Goal: Information Seeking & Learning: Learn about a topic

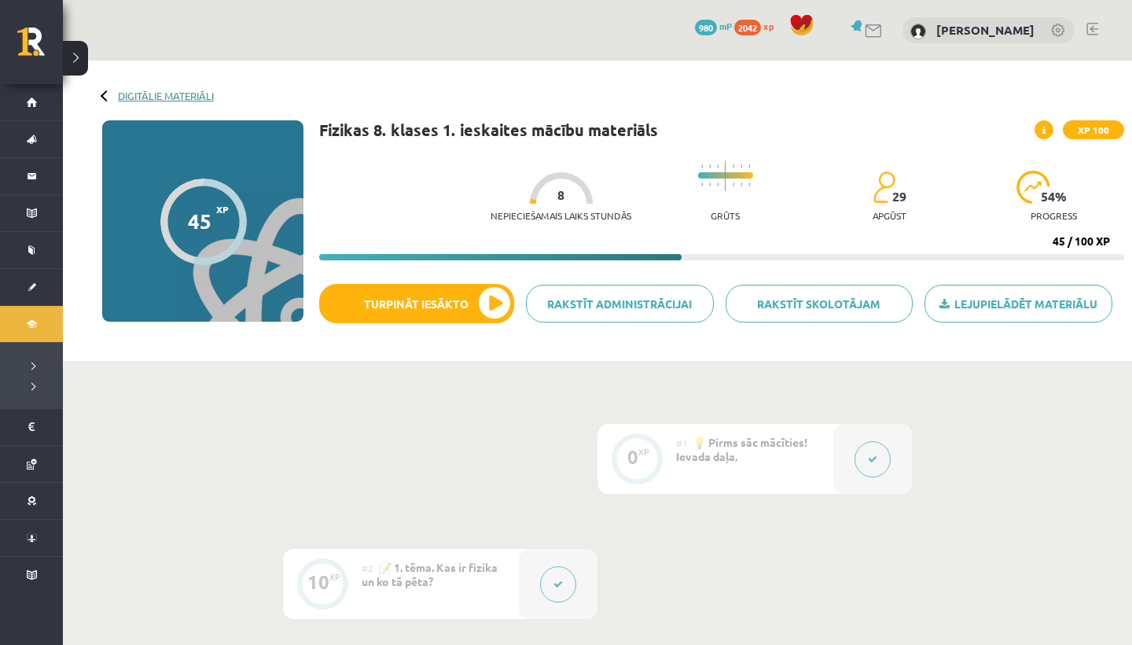
click at [157, 94] on link "Digitālie materiāli" at bounding box center [166, 96] width 96 height 12
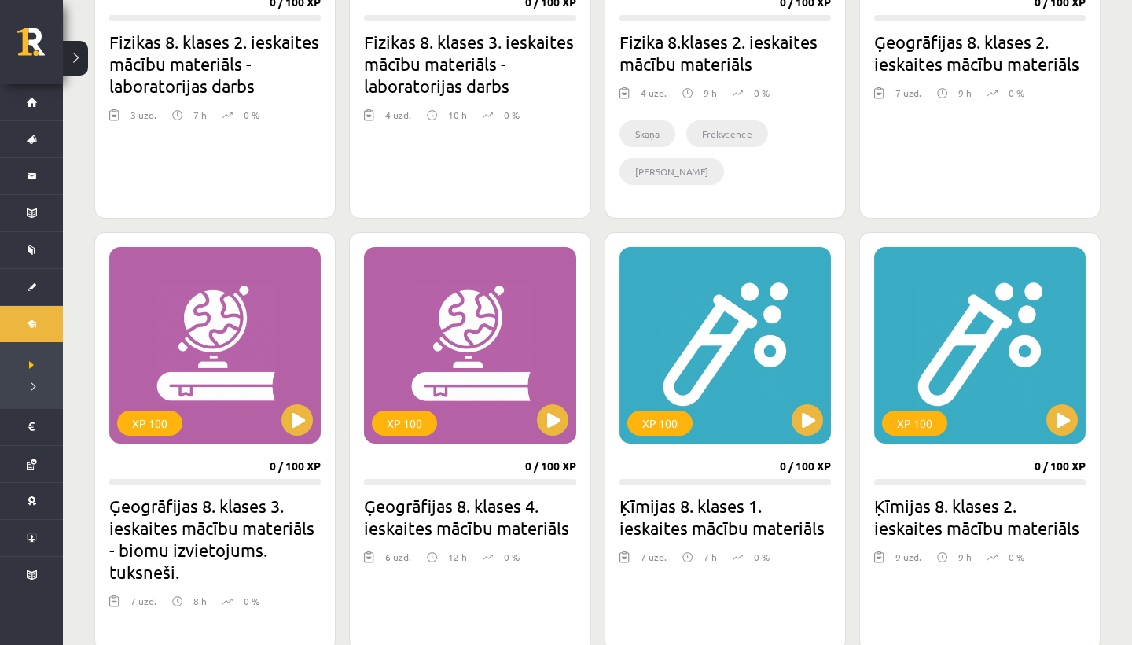
scroll to position [1189, 0]
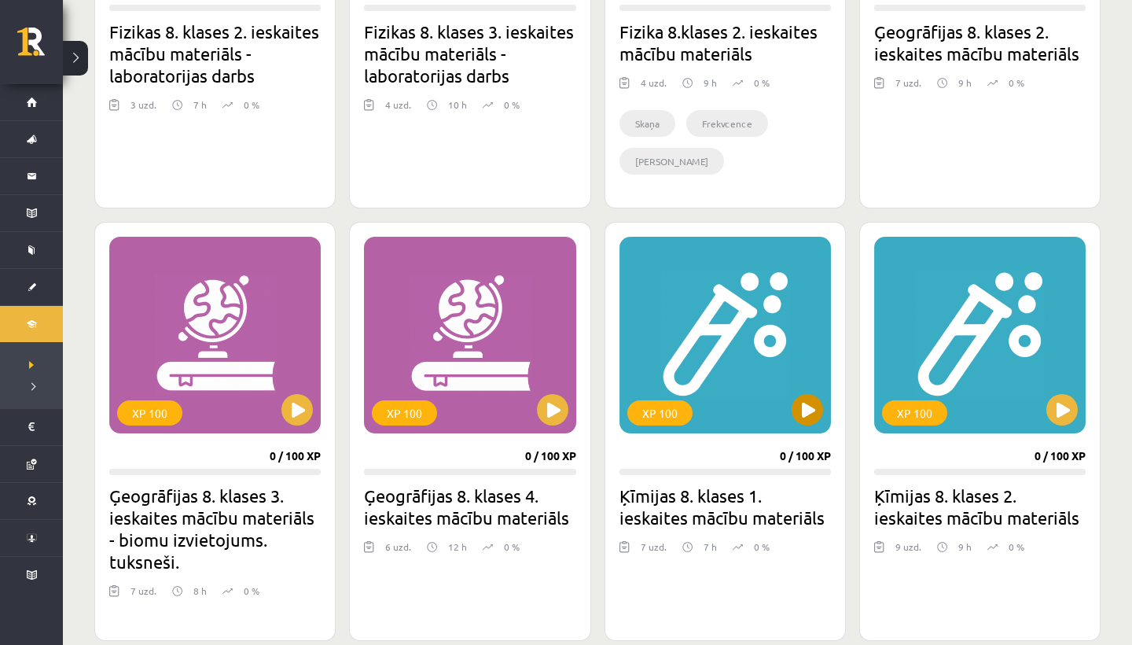
click at [806, 415] on button at bounding box center [807, 409] width 31 height 31
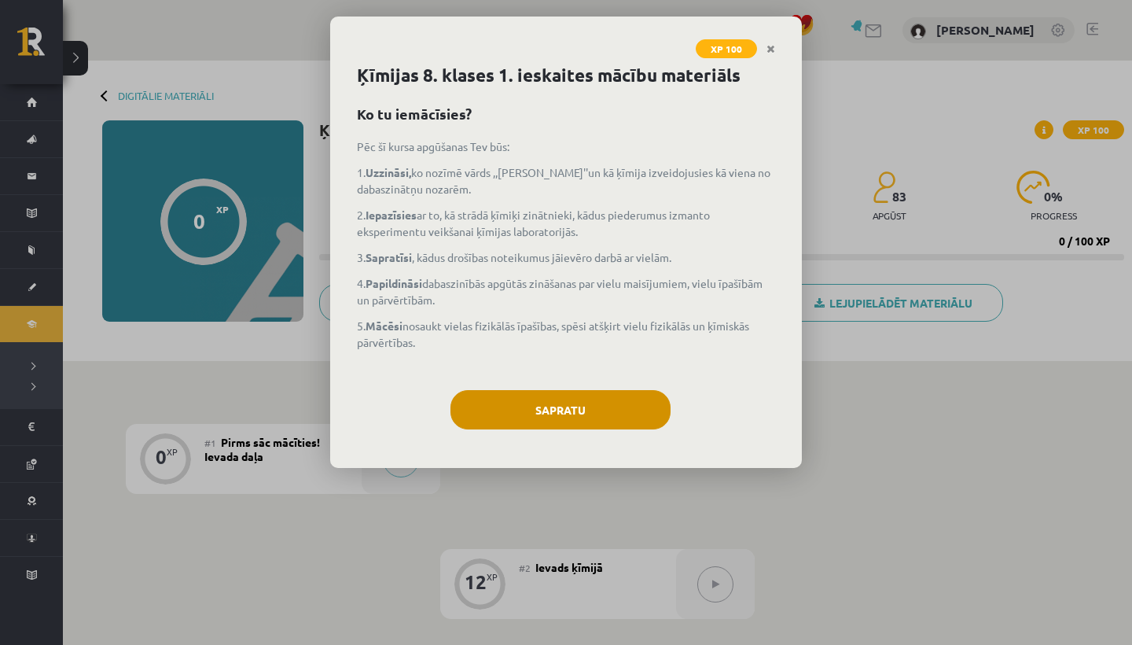
click at [646, 408] on button "Sapratu" at bounding box center [561, 409] width 220 height 39
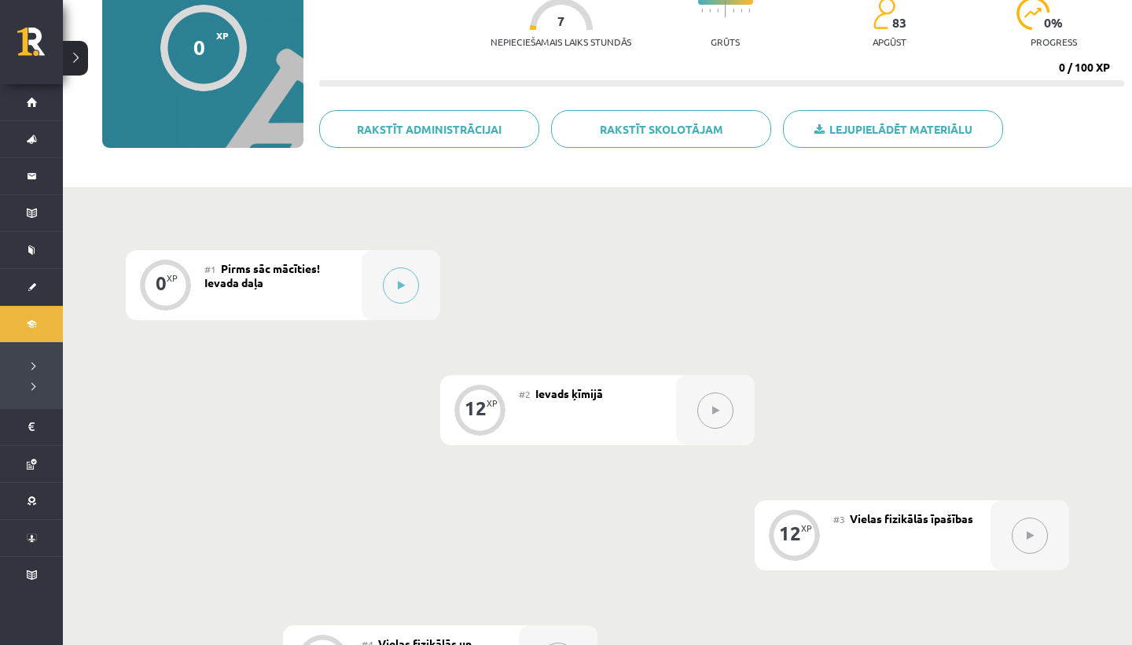
scroll to position [144, 0]
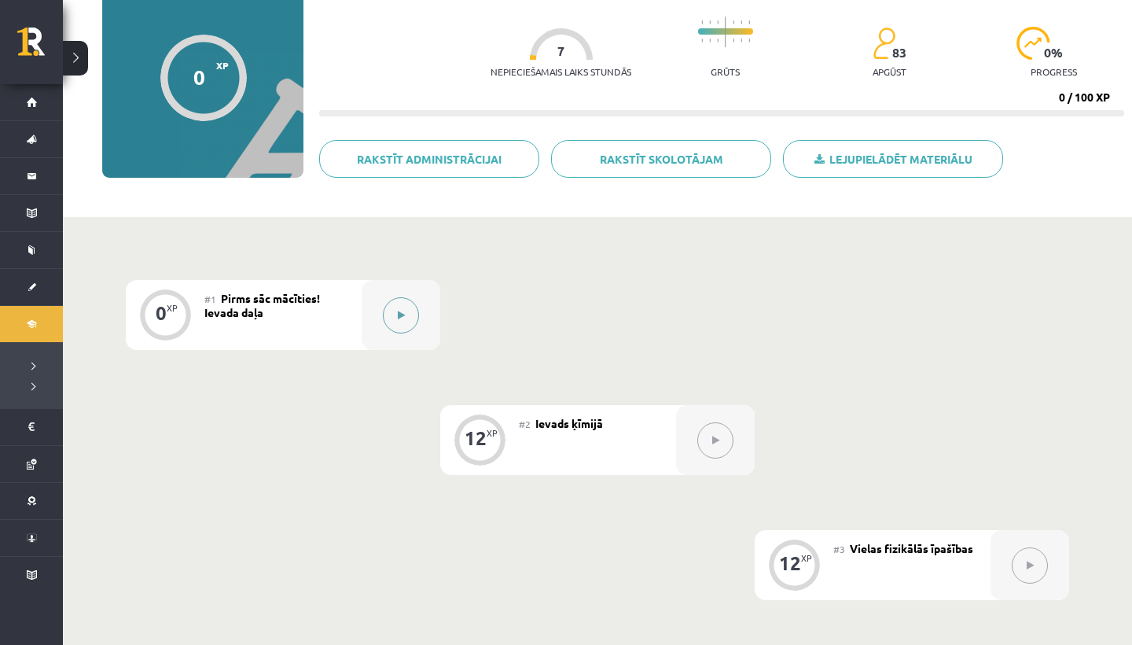
click at [402, 308] on button at bounding box center [401, 315] width 36 height 36
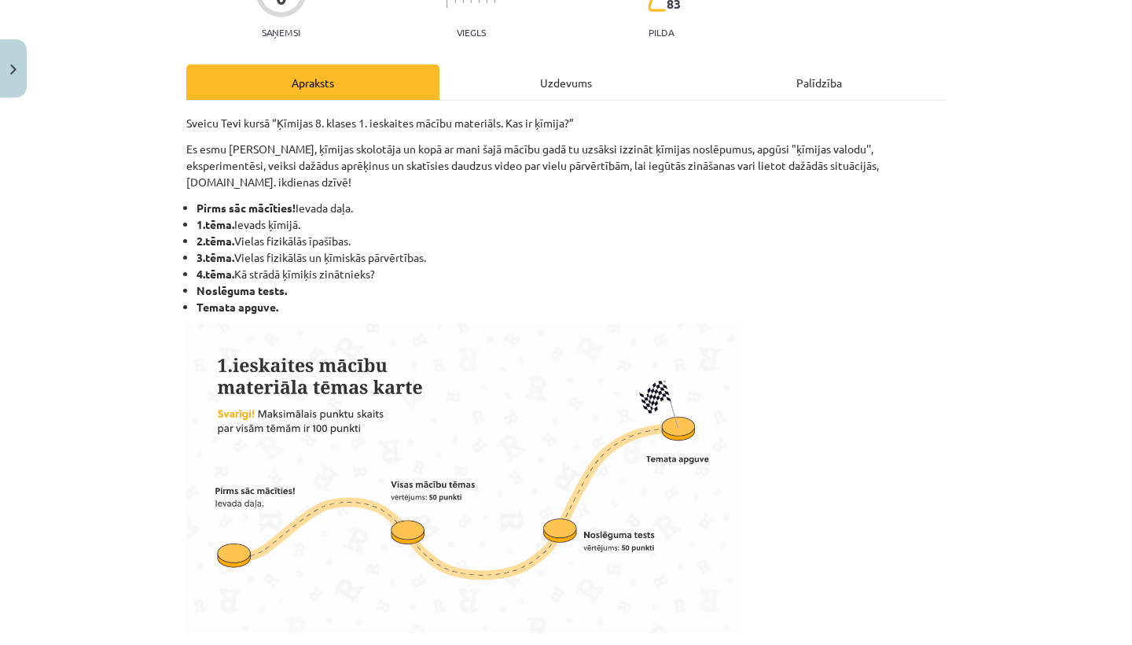
scroll to position [156, 0]
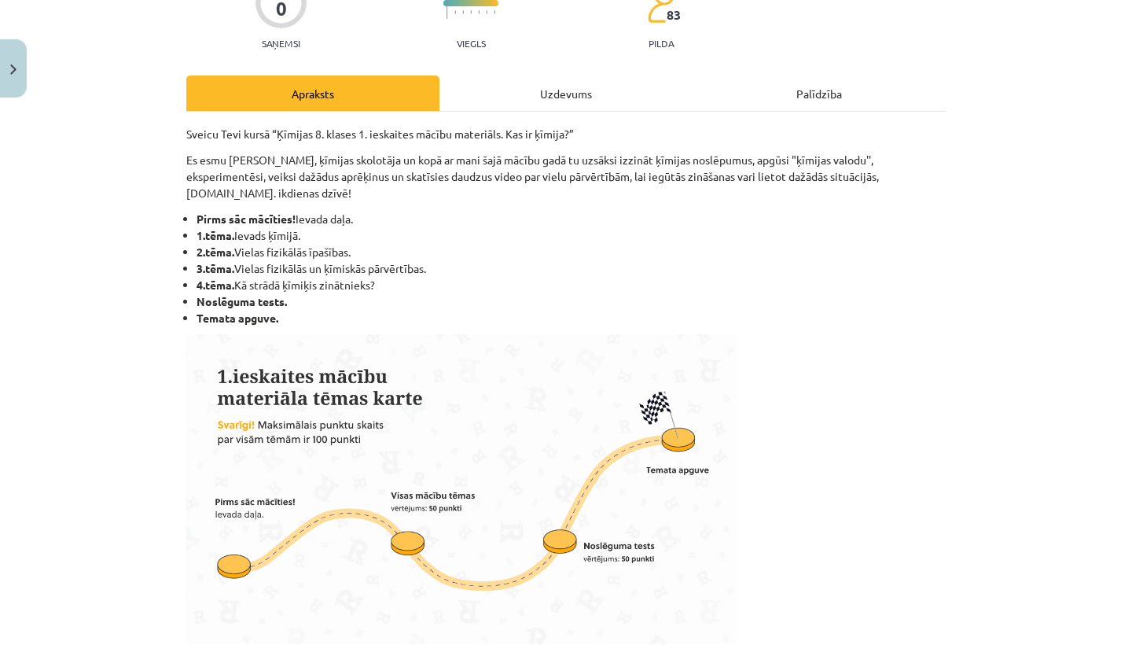
click at [558, 91] on div "Uzdevums" at bounding box center [566, 92] width 253 height 35
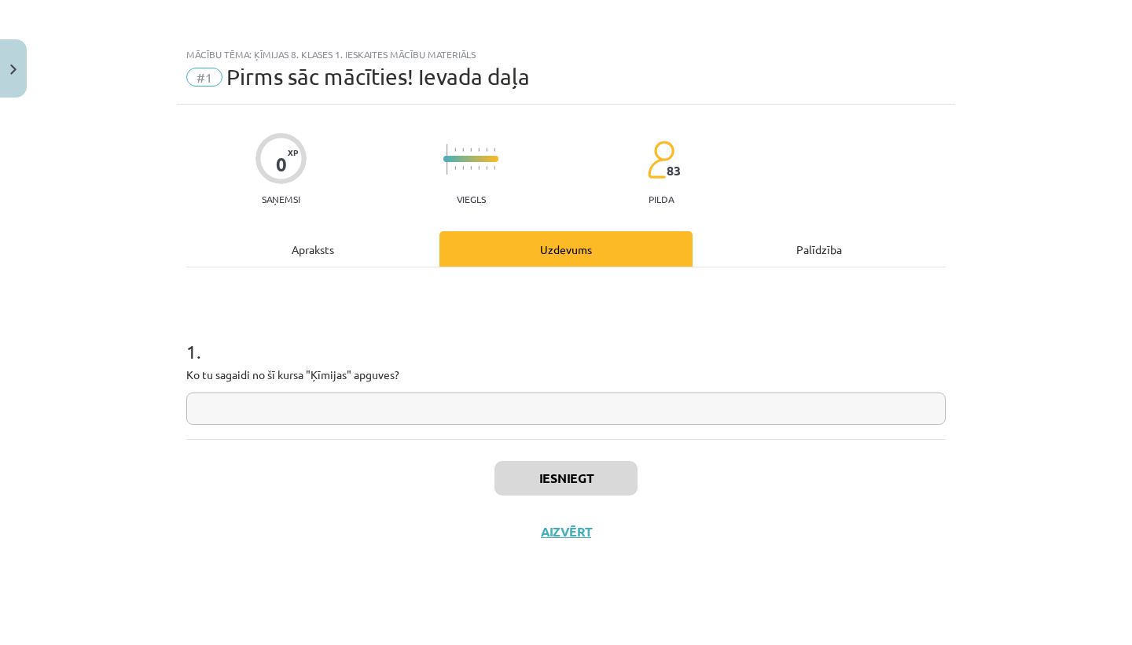
scroll to position [0, 0]
click at [203, 406] on input "text" at bounding box center [566, 408] width 760 height 32
type input "**"
click at [587, 477] on button "Iesniegt" at bounding box center [566, 478] width 143 height 35
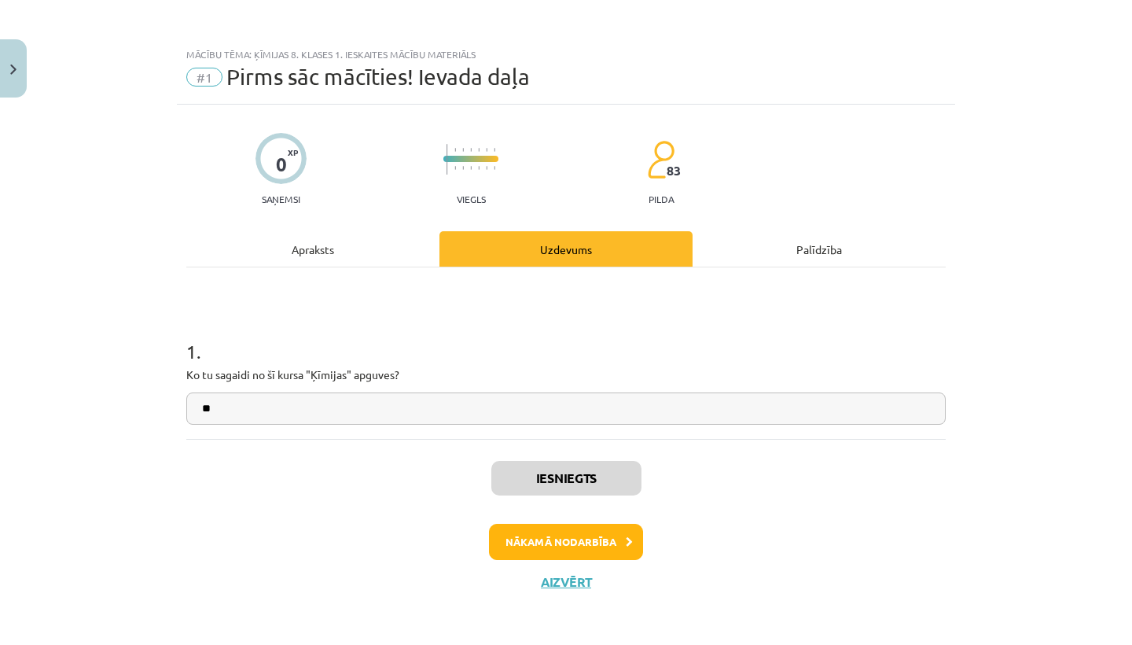
click at [567, 557] on button "Nākamā nodarbība" at bounding box center [566, 542] width 154 height 36
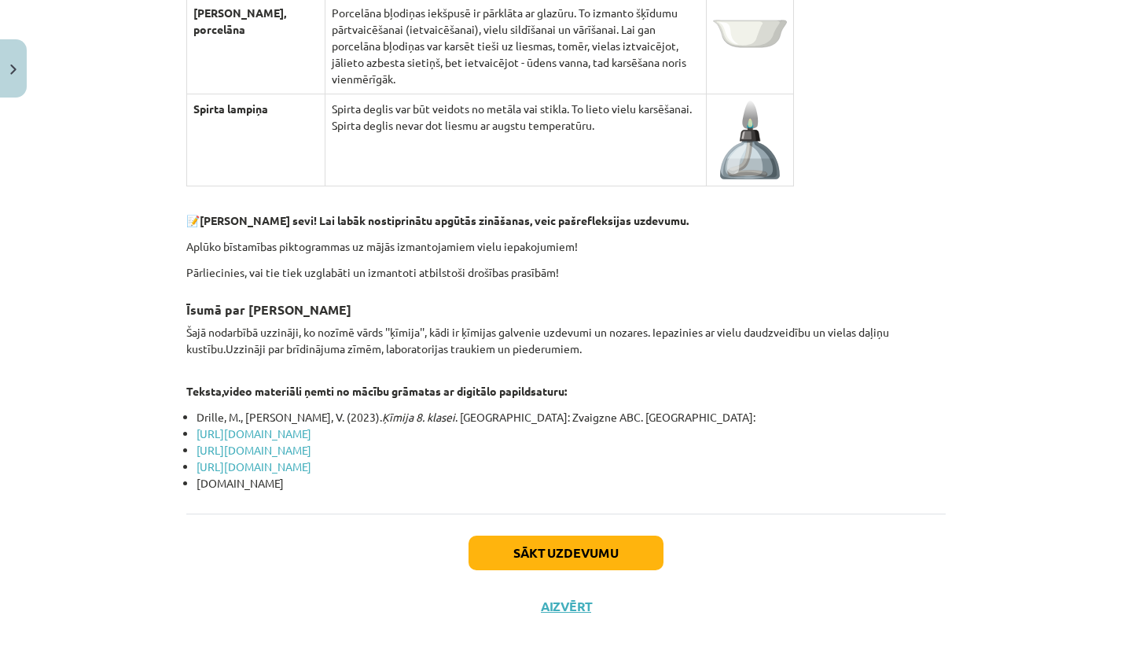
scroll to position [5951, 0]
click at [560, 536] on button "Sākt uzdevumu" at bounding box center [566, 553] width 195 height 35
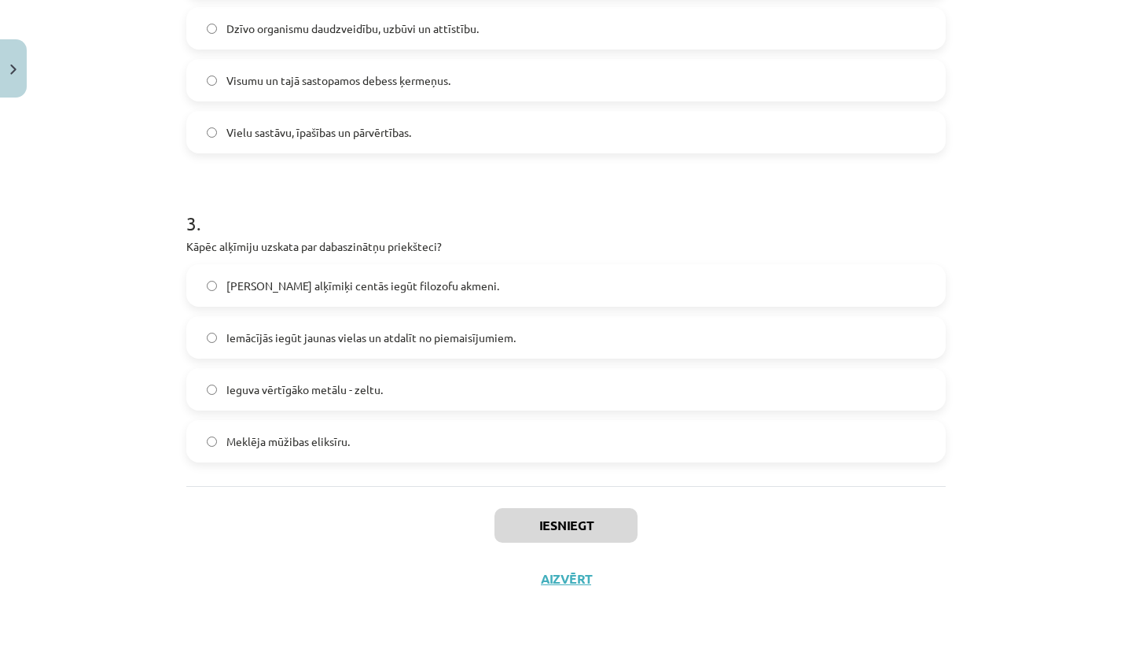
scroll to position [749, 0]
click at [554, 576] on button "Aizvērt" at bounding box center [566, 579] width 60 height 16
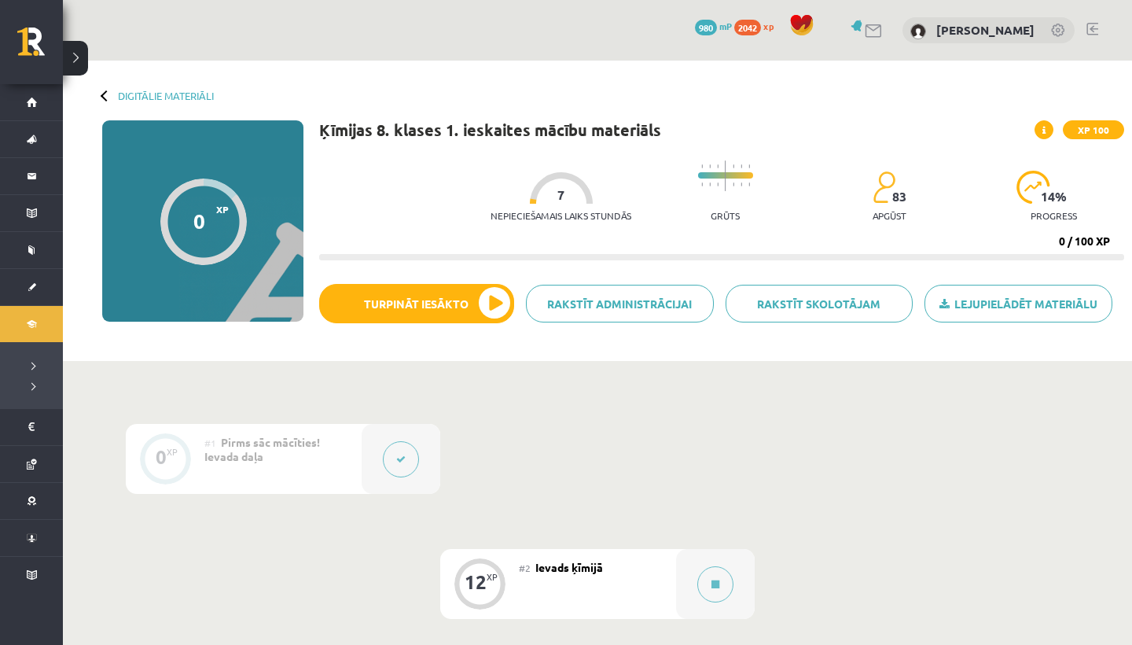
scroll to position [0, 0]
click at [145, 94] on link "Digitālie materiāli" at bounding box center [166, 96] width 96 height 12
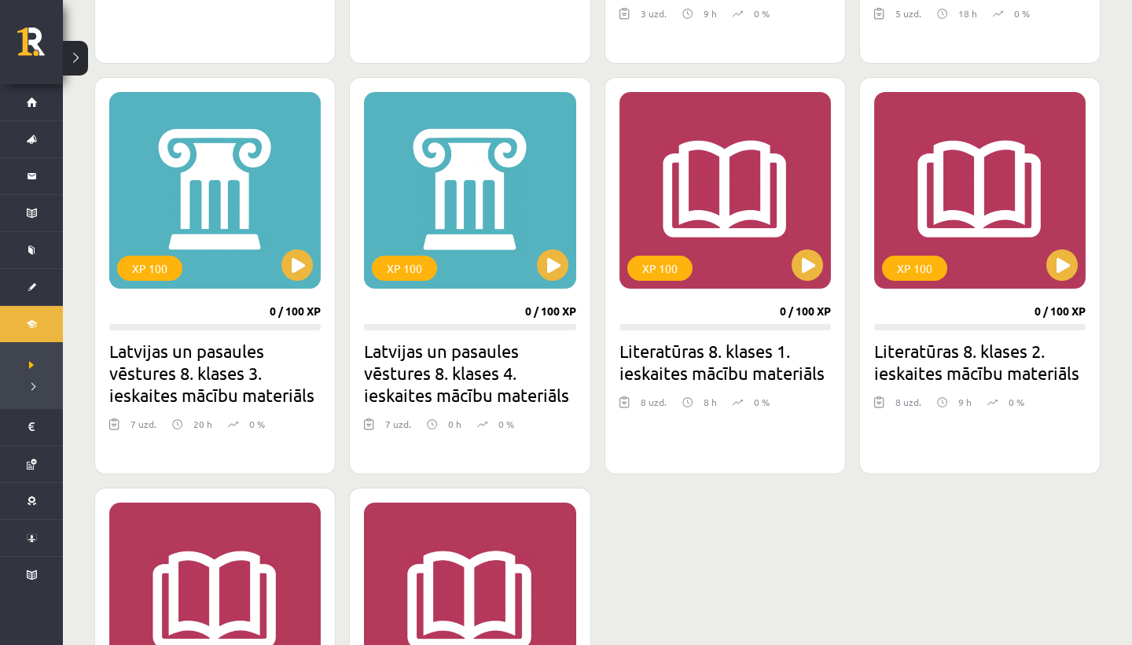
scroll to position [2225, 0]
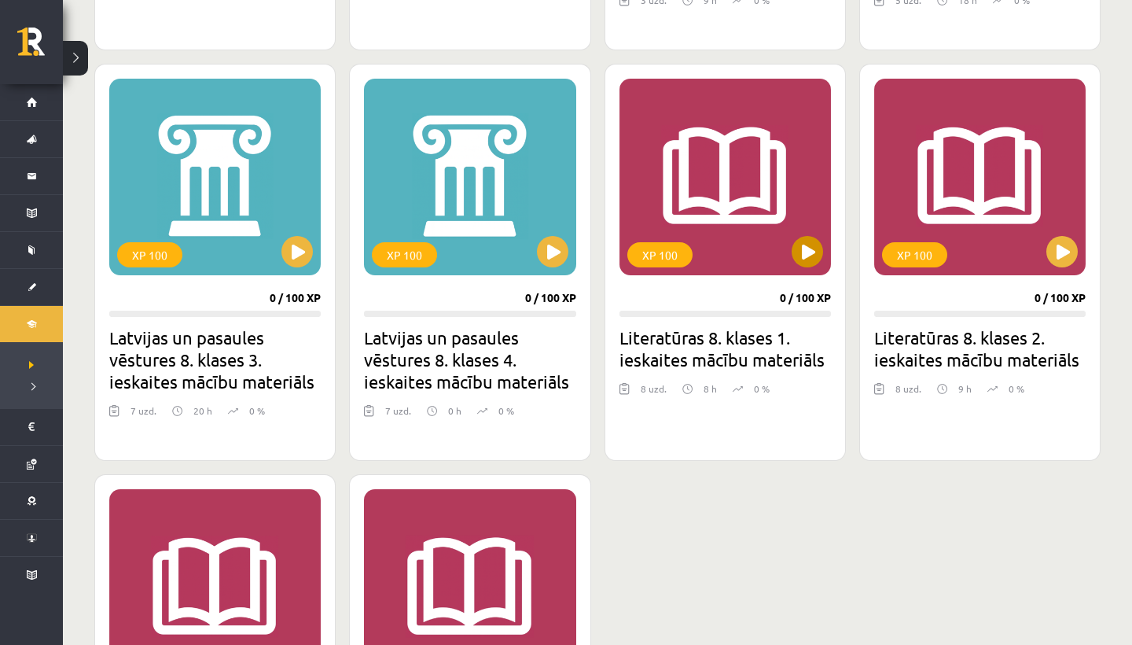
click at [807, 253] on button at bounding box center [807, 251] width 31 height 31
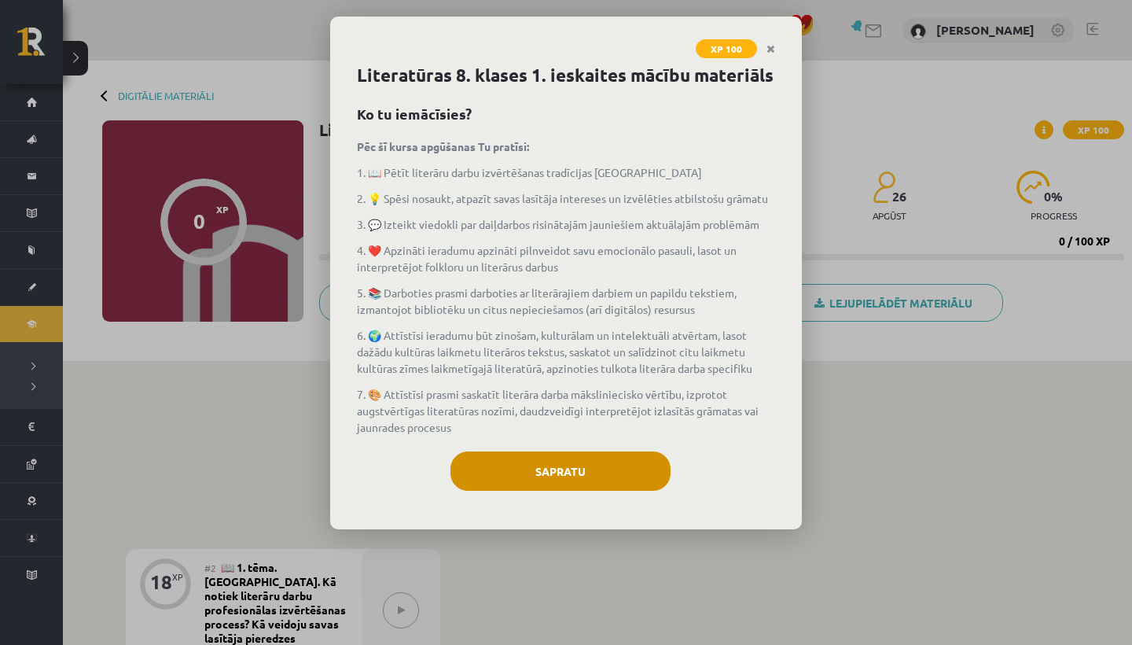
click at [508, 465] on button "Sapratu" at bounding box center [561, 470] width 220 height 39
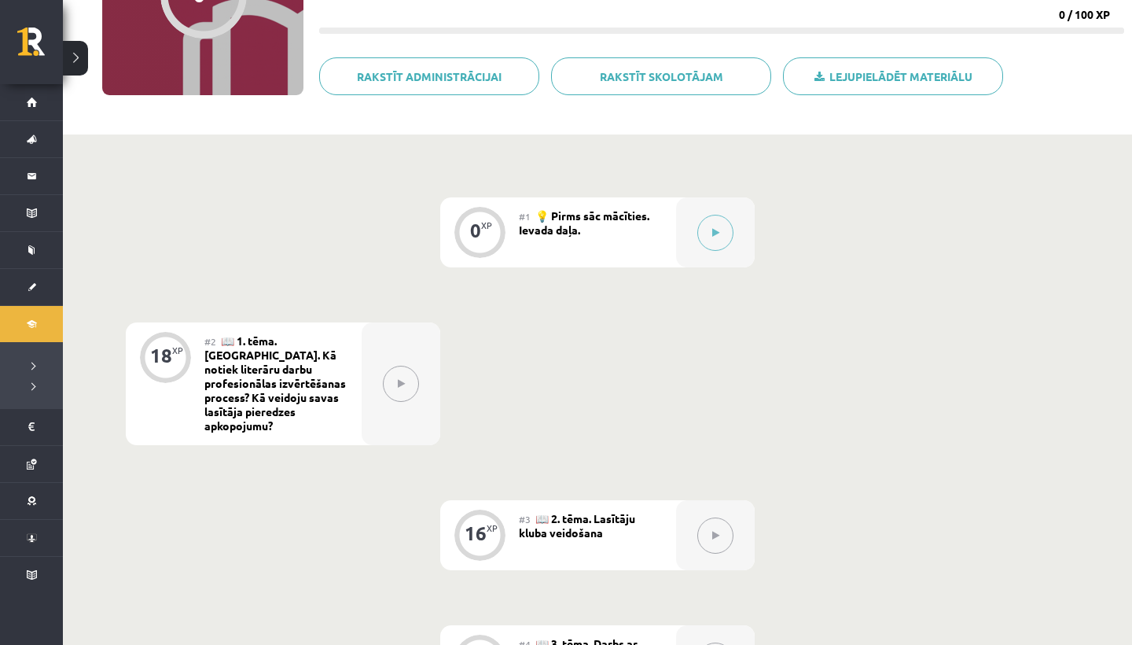
scroll to position [236, 0]
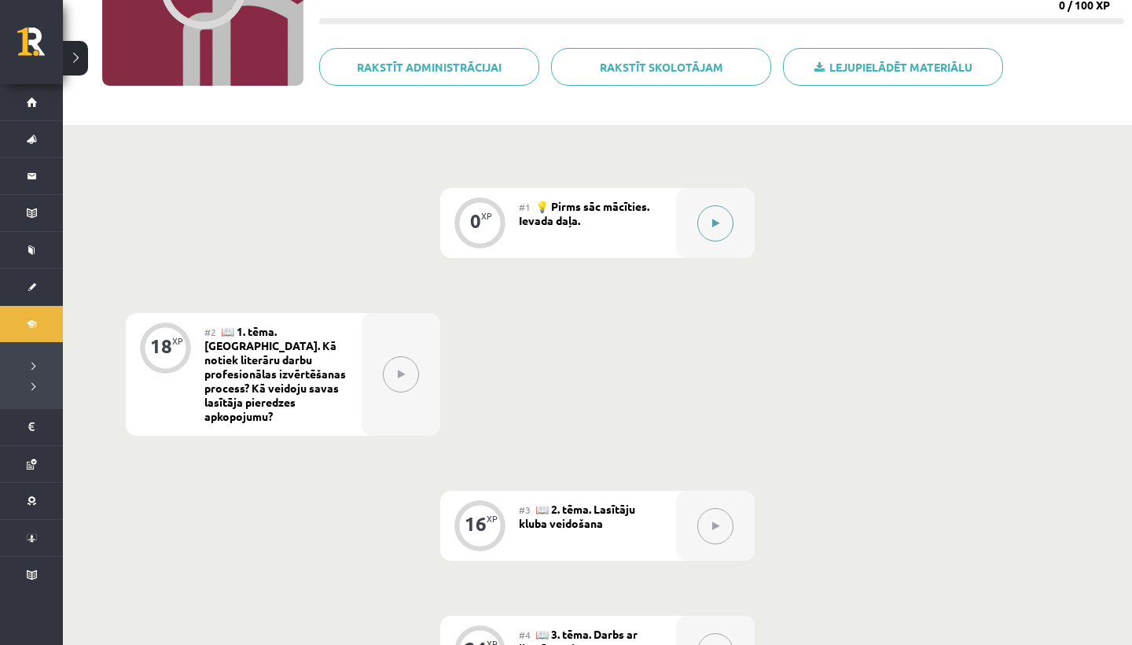
click at [716, 224] on icon at bounding box center [716, 223] width 7 height 9
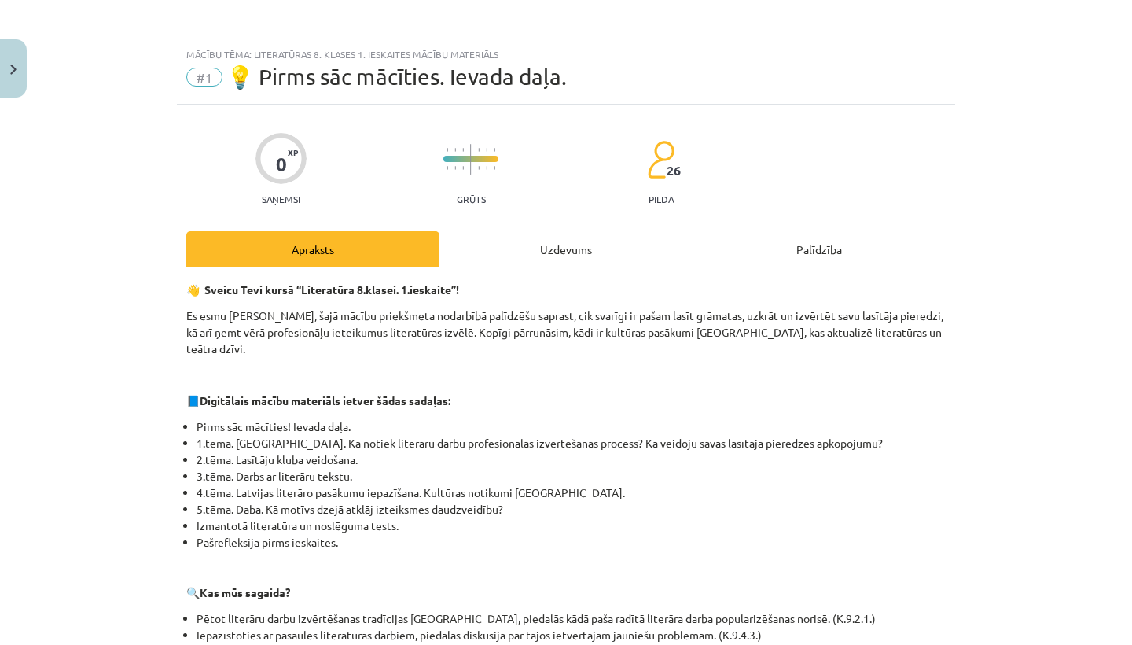
scroll to position [-2, 0]
click at [544, 249] on div "Uzdevums" at bounding box center [566, 248] width 253 height 35
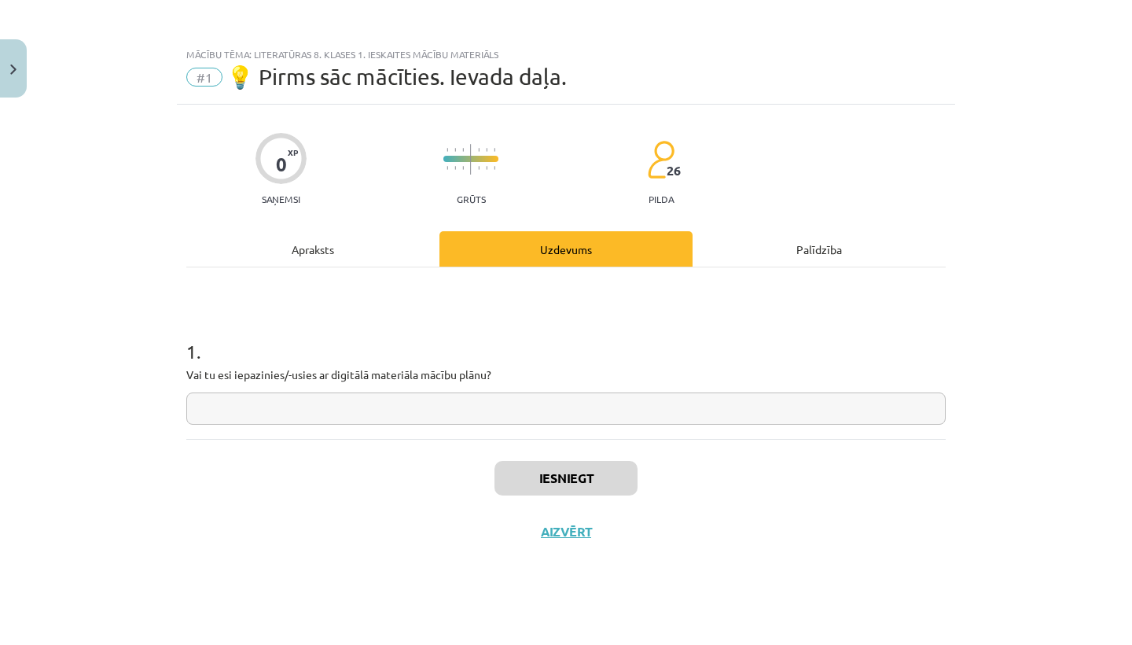
click at [199, 407] on input "text" at bounding box center [566, 408] width 760 height 32
type input "**"
click at [563, 487] on button "Iesniegt" at bounding box center [566, 478] width 143 height 35
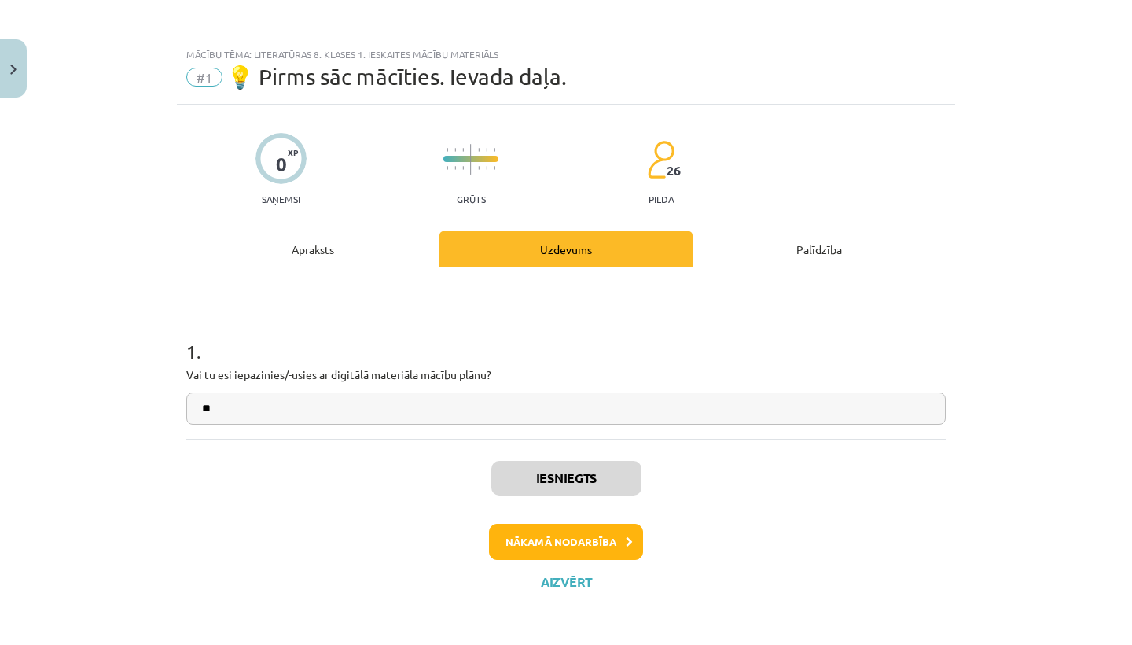
click at [577, 545] on button "Nākamā nodarbība" at bounding box center [566, 542] width 154 height 36
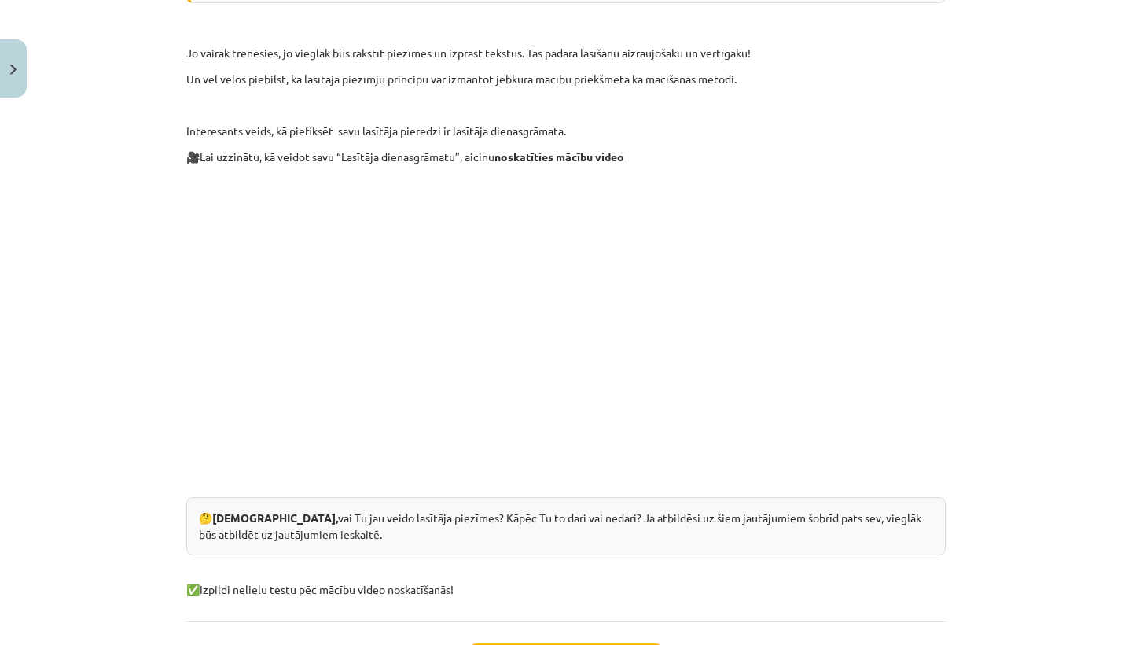
scroll to position [951, 0]
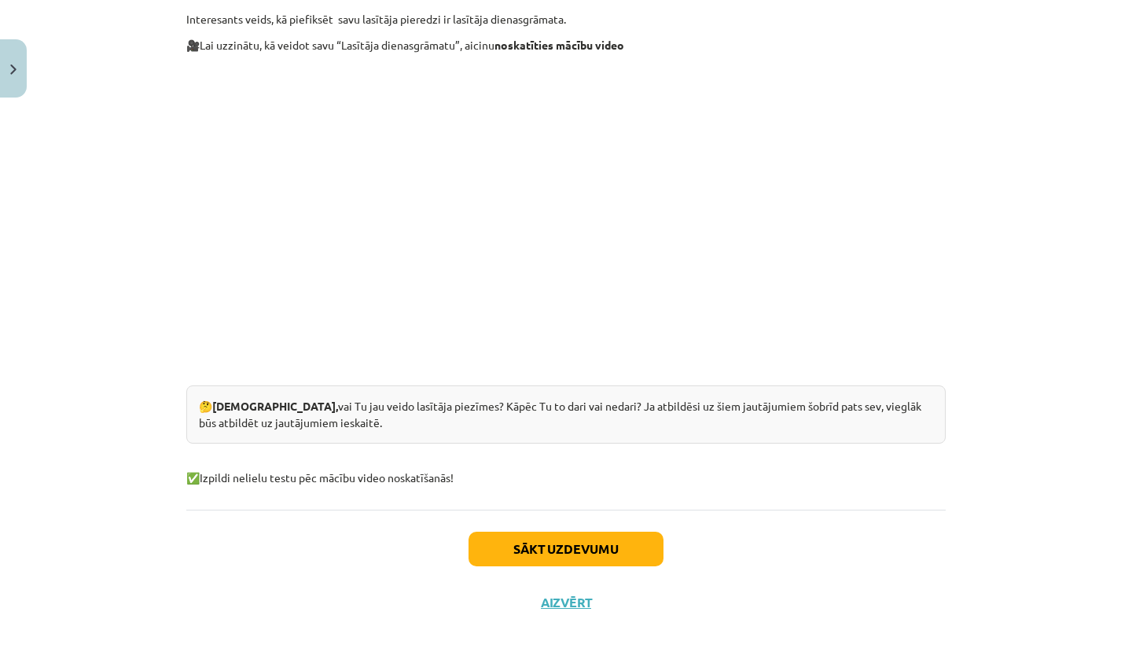
click at [536, 532] on button "Sākt uzdevumu" at bounding box center [566, 549] width 195 height 35
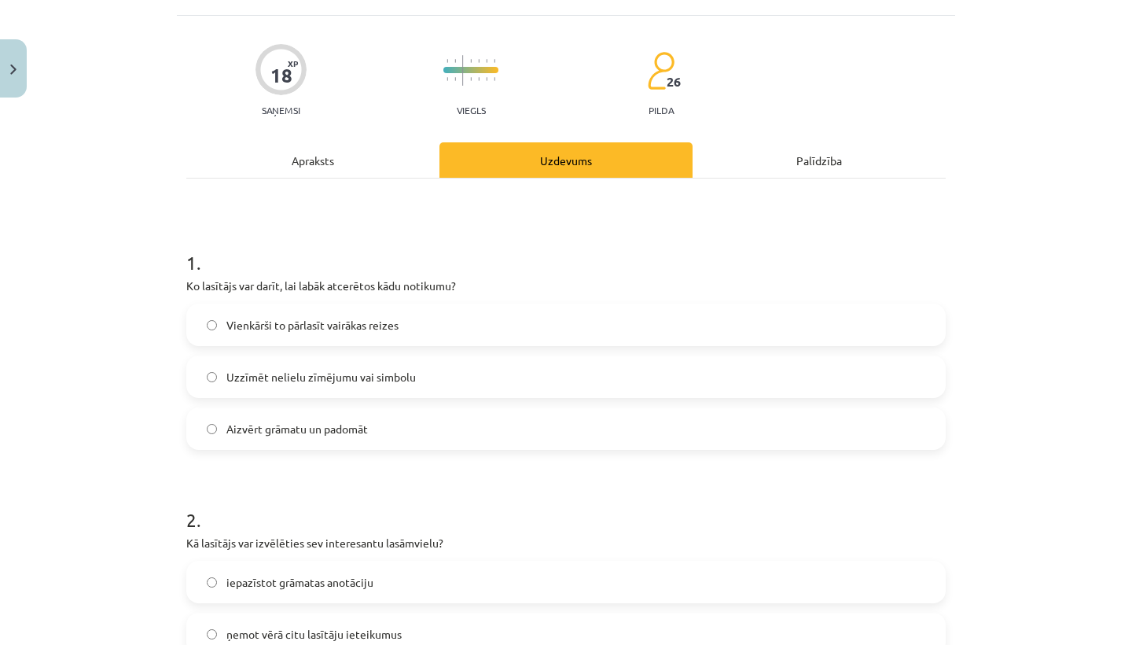
scroll to position [146, 0]
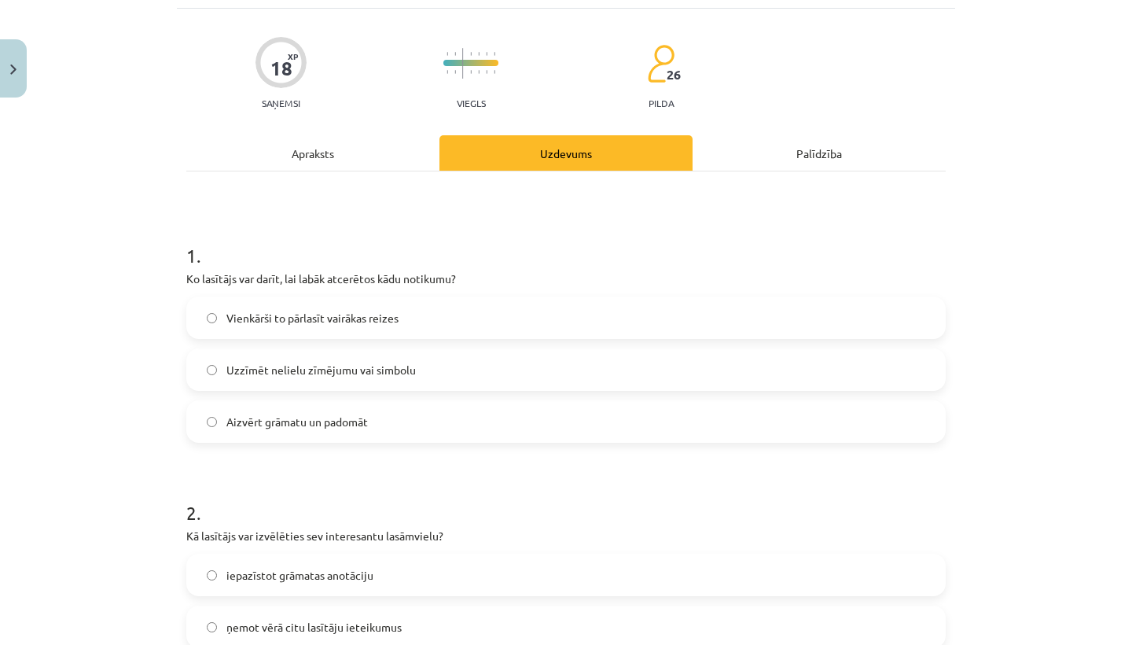
click at [248, 362] on span "Uzzīmēt nelielu zīmējumu vai simbolu" at bounding box center [321, 370] width 190 height 17
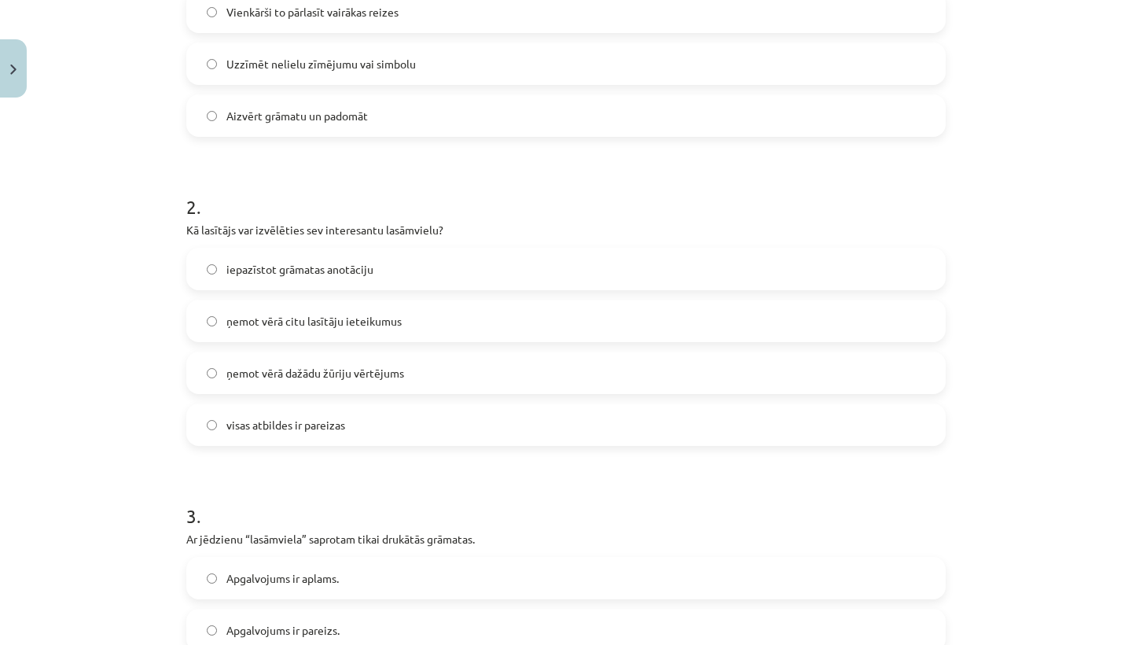
scroll to position [451, 0]
click at [217, 406] on label "visas atbildes ir pareizas" at bounding box center [566, 425] width 757 height 39
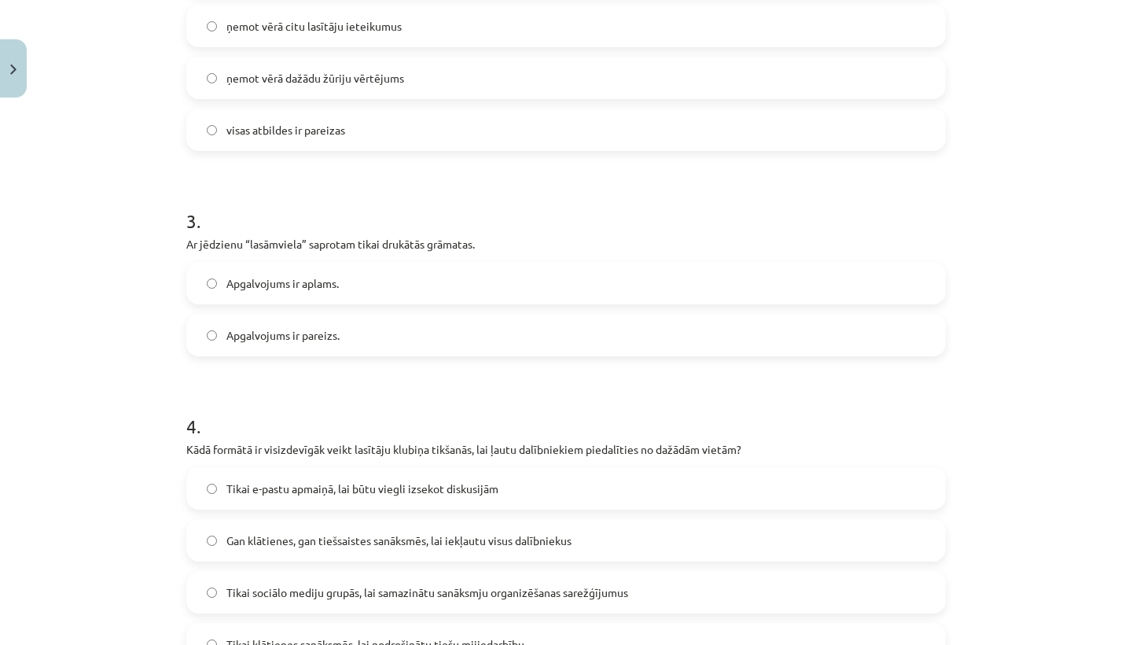
scroll to position [757, 0]
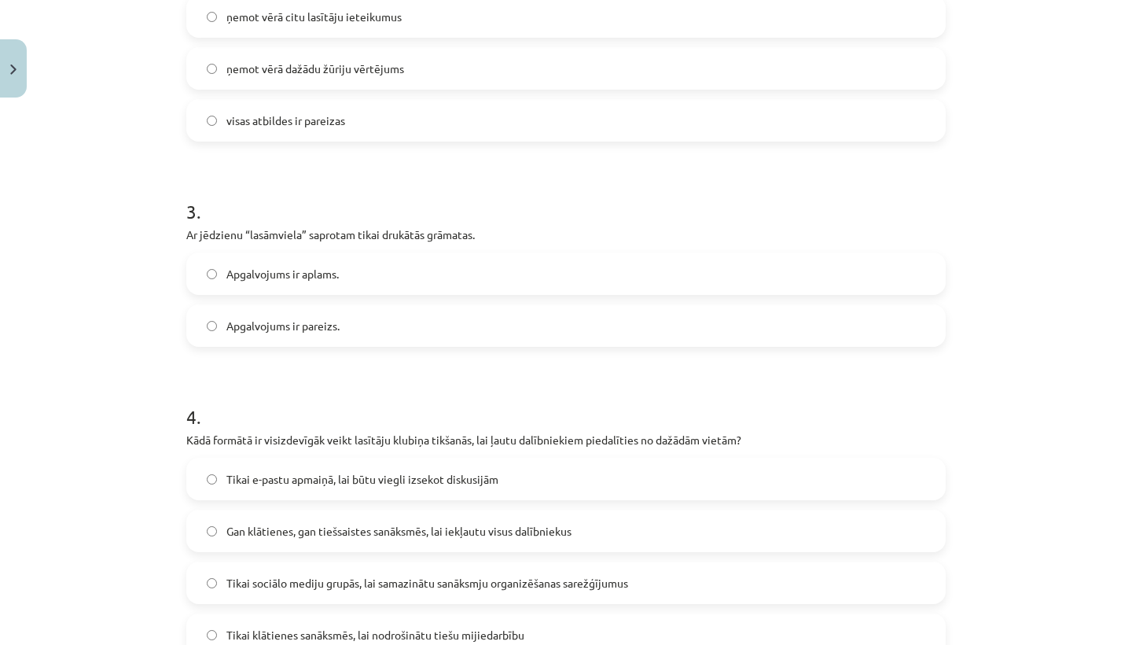
click at [205, 254] on label "Apgalvojums ir aplams." at bounding box center [566, 273] width 757 height 39
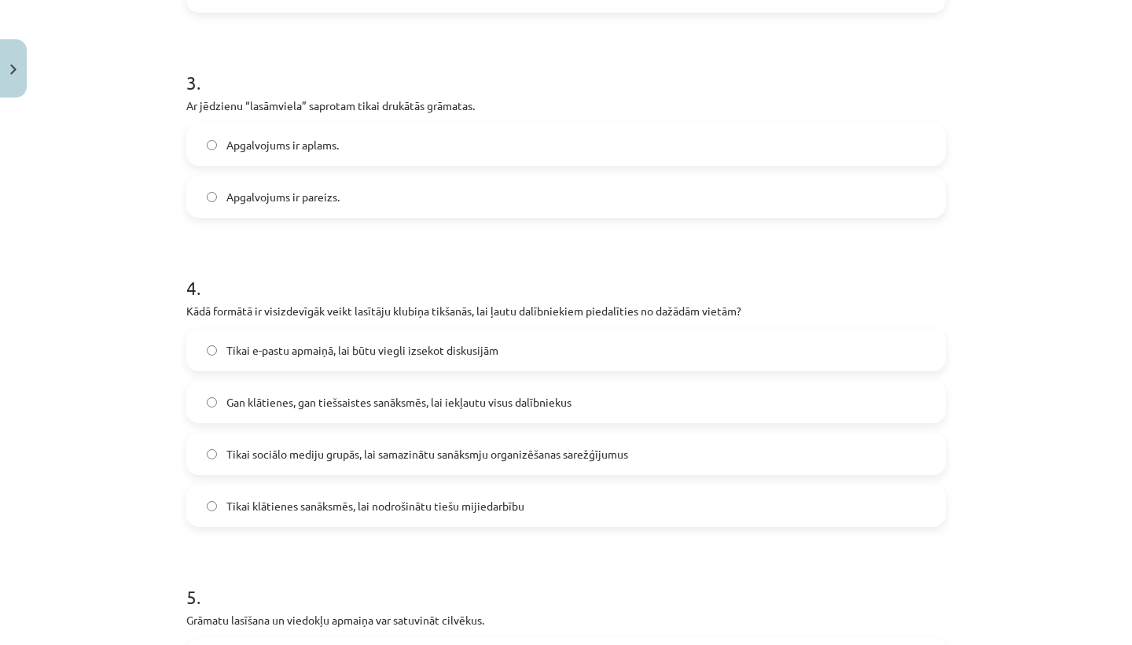
scroll to position [895, 0]
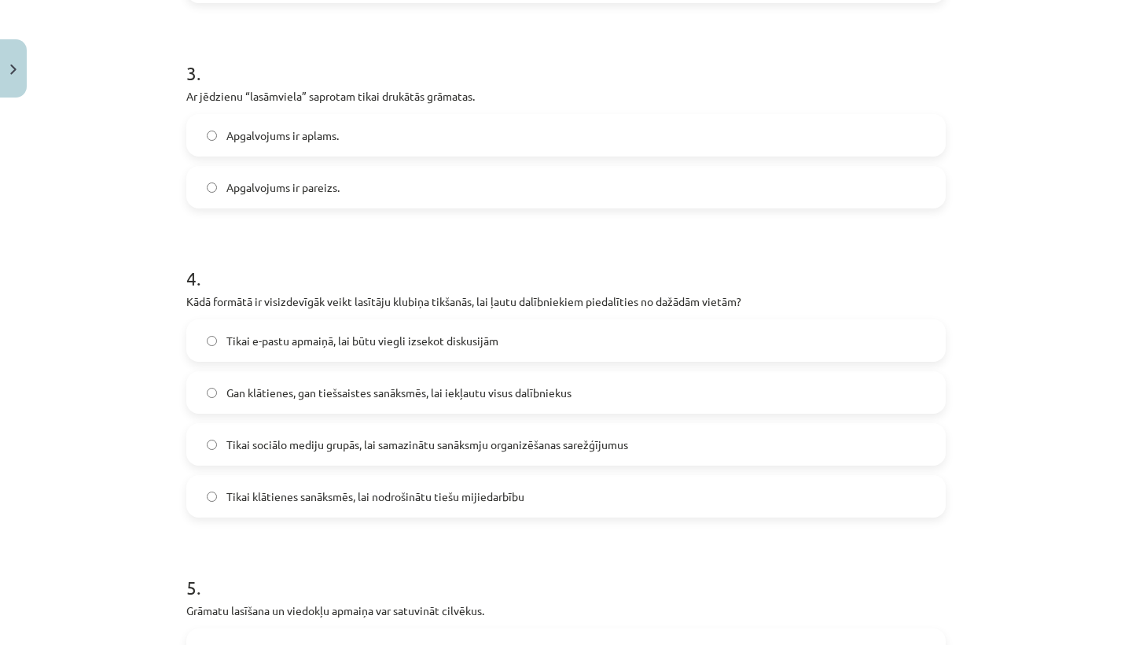
click at [216, 373] on label "Gan klātienes, gan tiešsaistes sanāksmēs, lai iekļautu visus dalībniekus" at bounding box center [566, 392] width 757 height 39
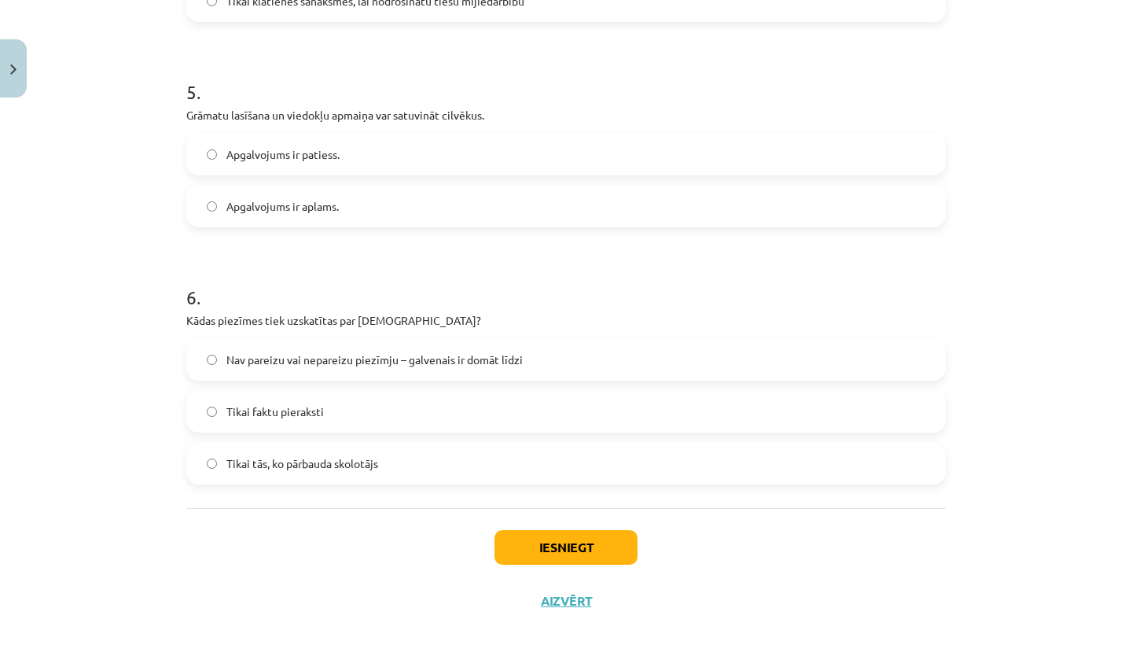
scroll to position [1390, 0]
click at [522, 531] on button "Iesniegt" at bounding box center [566, 548] width 143 height 35
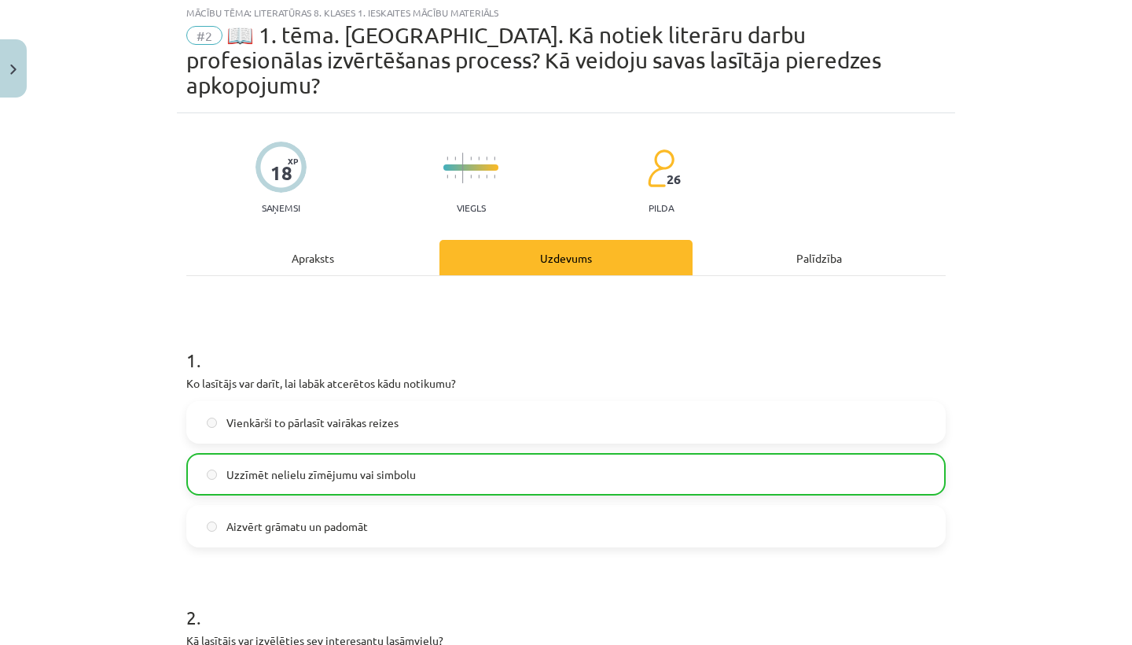
scroll to position [0, 0]
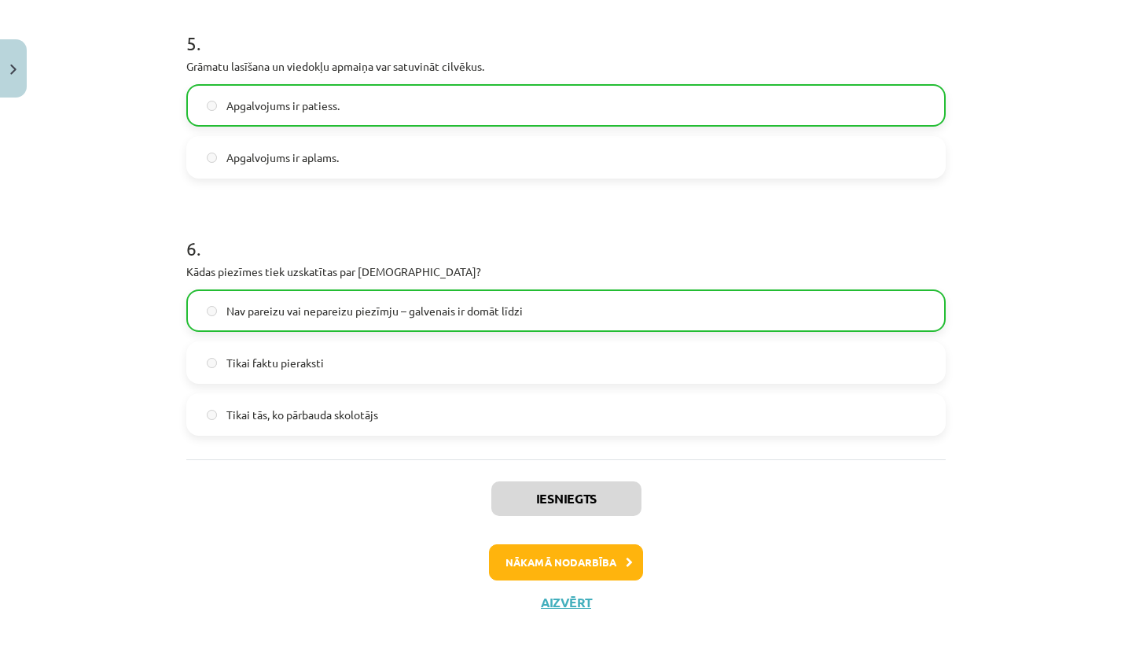
click at [528, 544] on button "Nākamā nodarbība" at bounding box center [566, 562] width 154 height 36
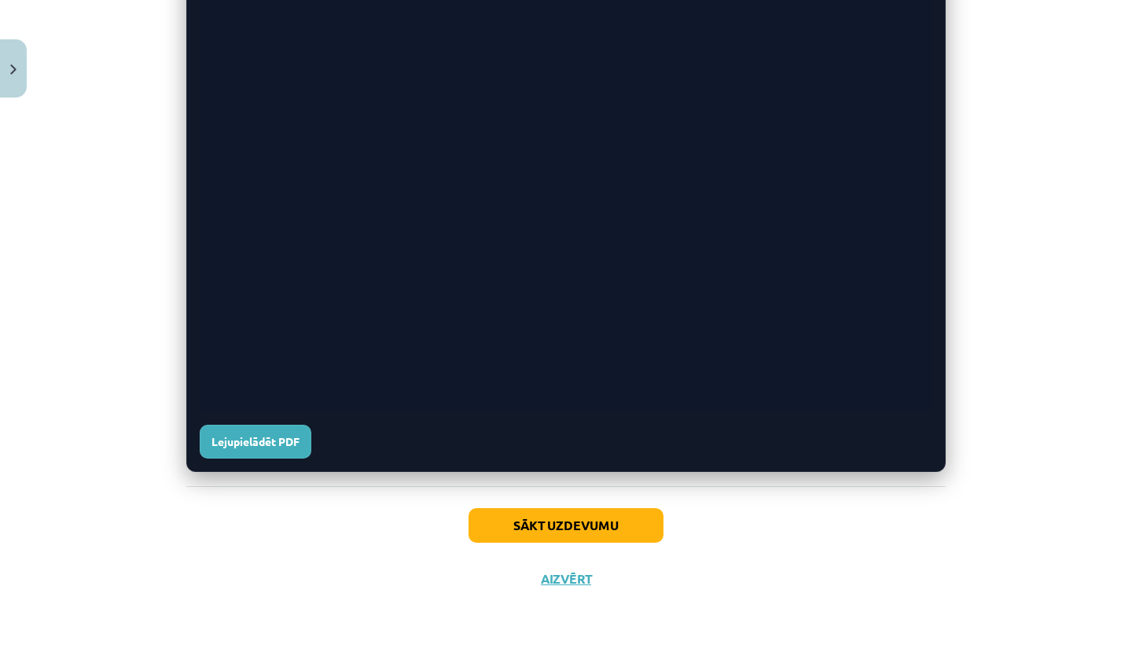
scroll to position [711, 0]
click at [537, 513] on button "Sākt uzdevumu" at bounding box center [566, 525] width 195 height 35
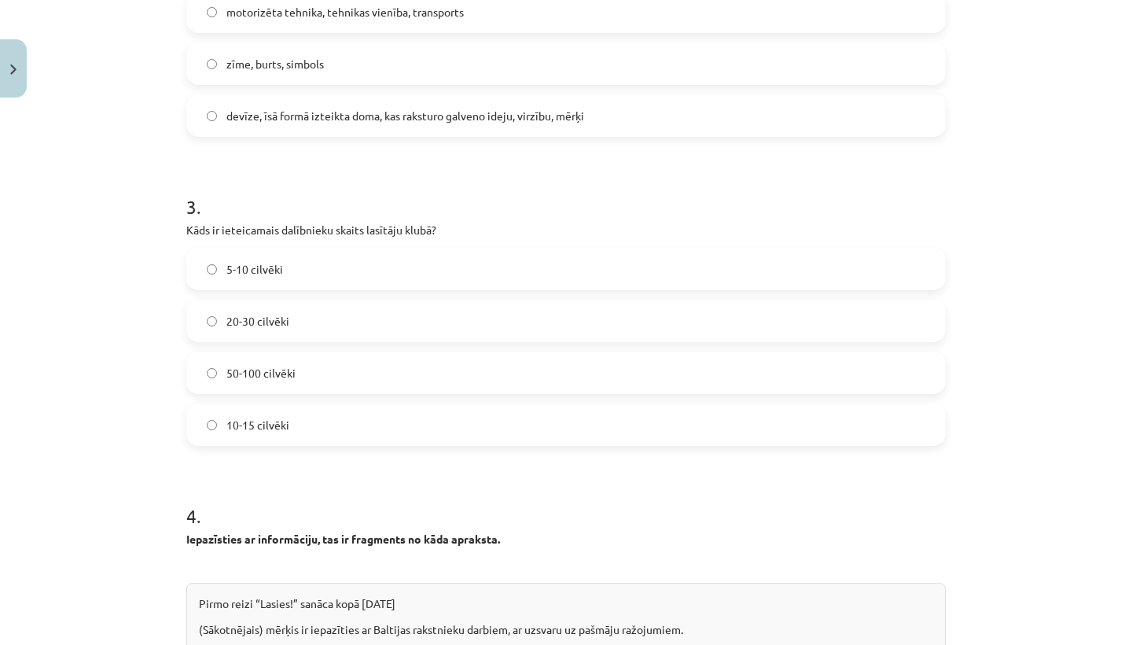
scroll to position [39, 0]
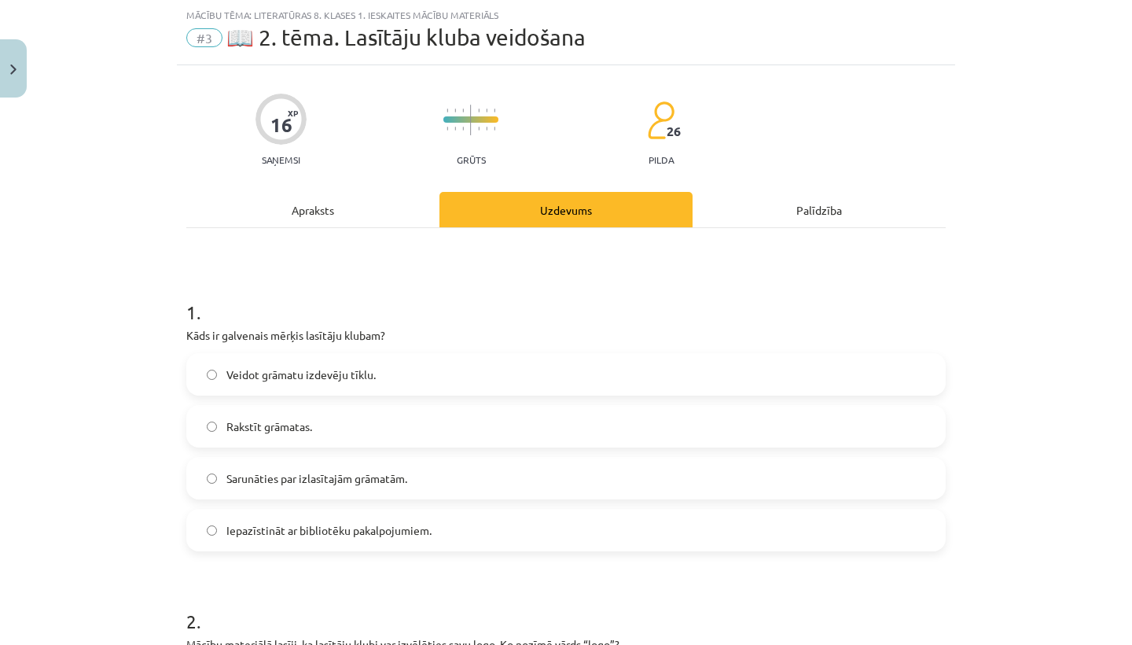
click at [249, 482] on span "Sarunāties par izlasītajām grāmatām." at bounding box center [316, 478] width 181 height 17
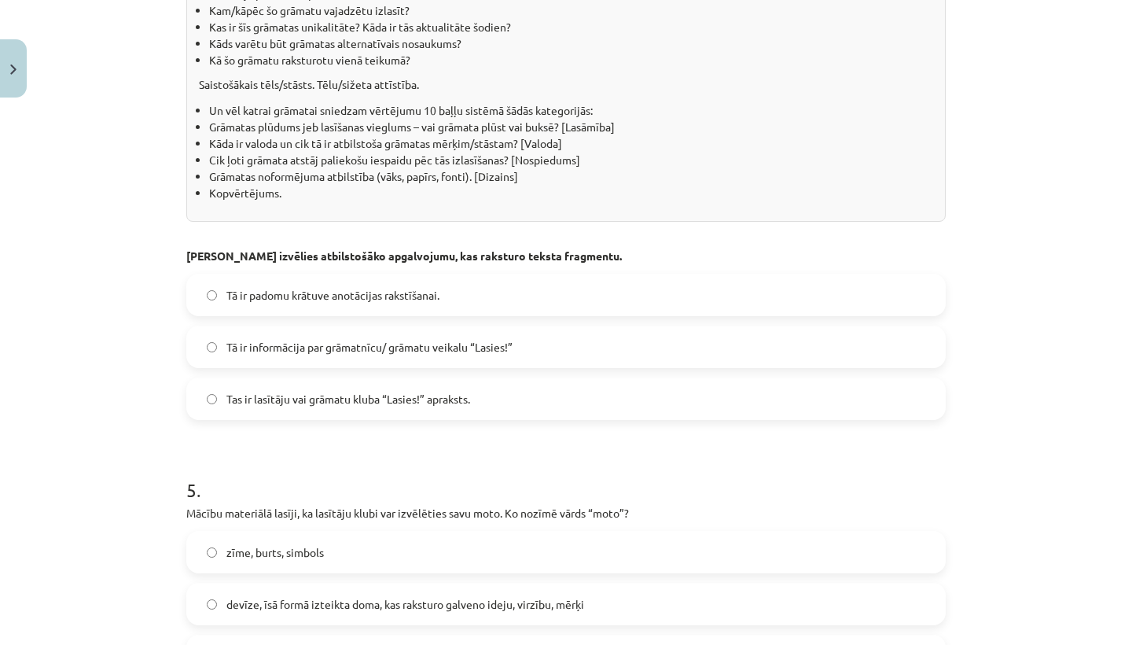
scroll to position [1432, 0]
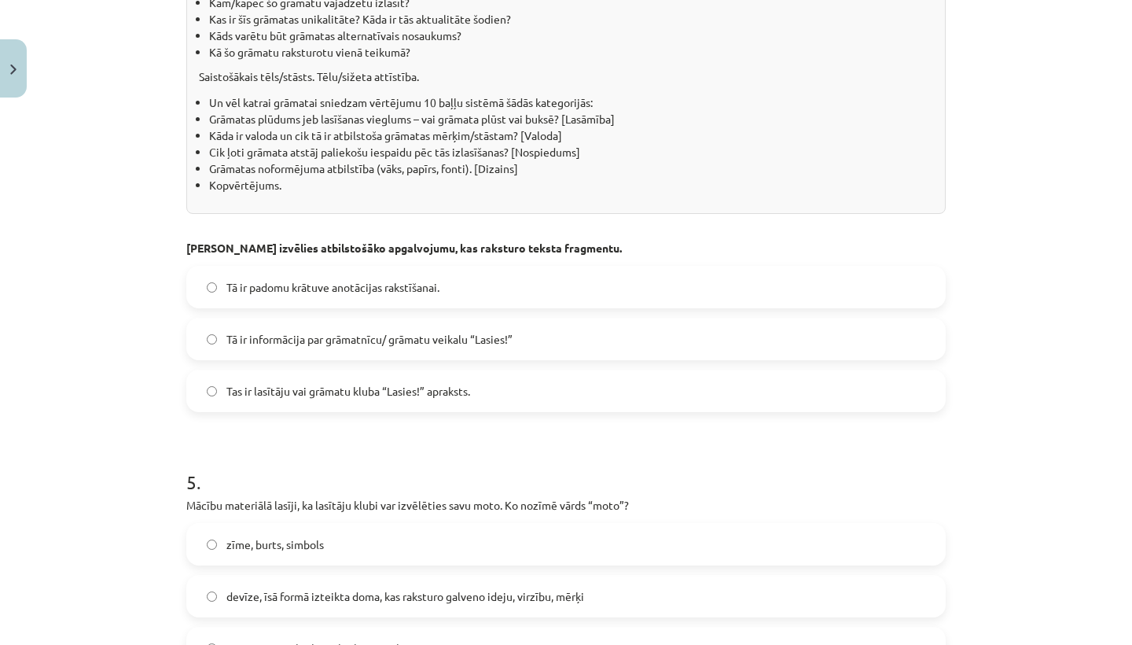
click at [232, 389] on span "Tas ir lasītāju vai grāmatu kluba “Lasies!” apraksts." at bounding box center [348, 391] width 244 height 17
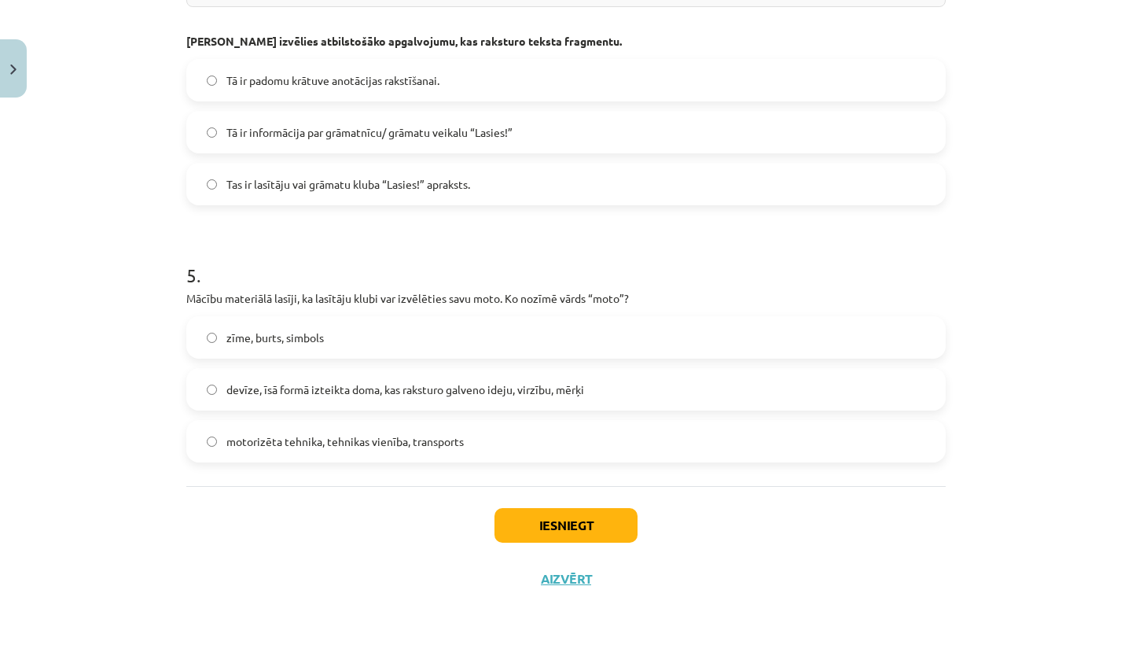
scroll to position [1641, 0]
click at [204, 390] on label "devīze, īsā formā izteikta doma, kas raksturo galveno ideju, virzību, mērķi" at bounding box center [566, 389] width 757 height 39
click at [528, 514] on button "Iesniegt" at bounding box center [566, 525] width 143 height 35
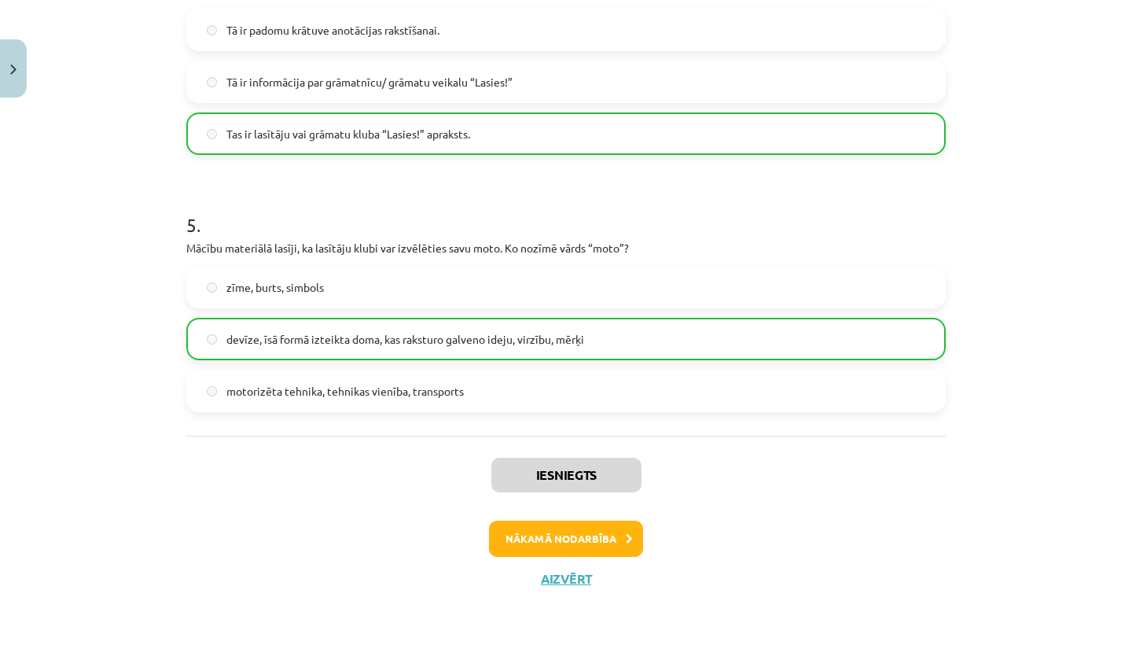
scroll to position [1691, 0]
click at [530, 541] on button "Nākamā nodarbība" at bounding box center [566, 539] width 154 height 36
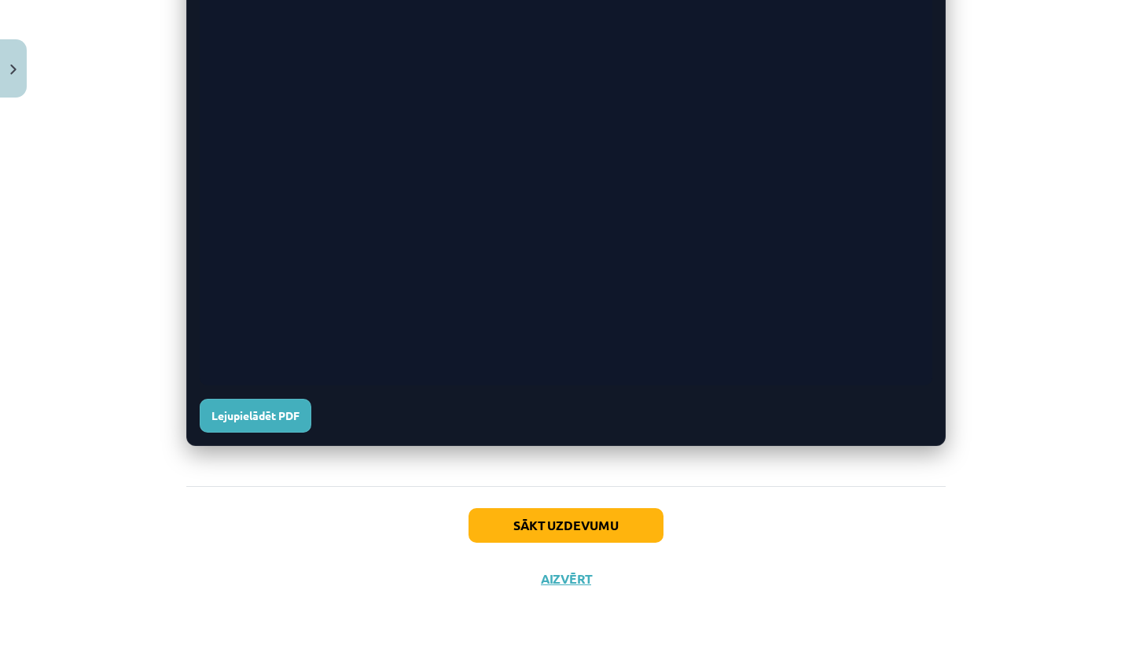
scroll to position [626, 0]
click at [549, 511] on button "Sākt uzdevumu" at bounding box center [566, 525] width 195 height 35
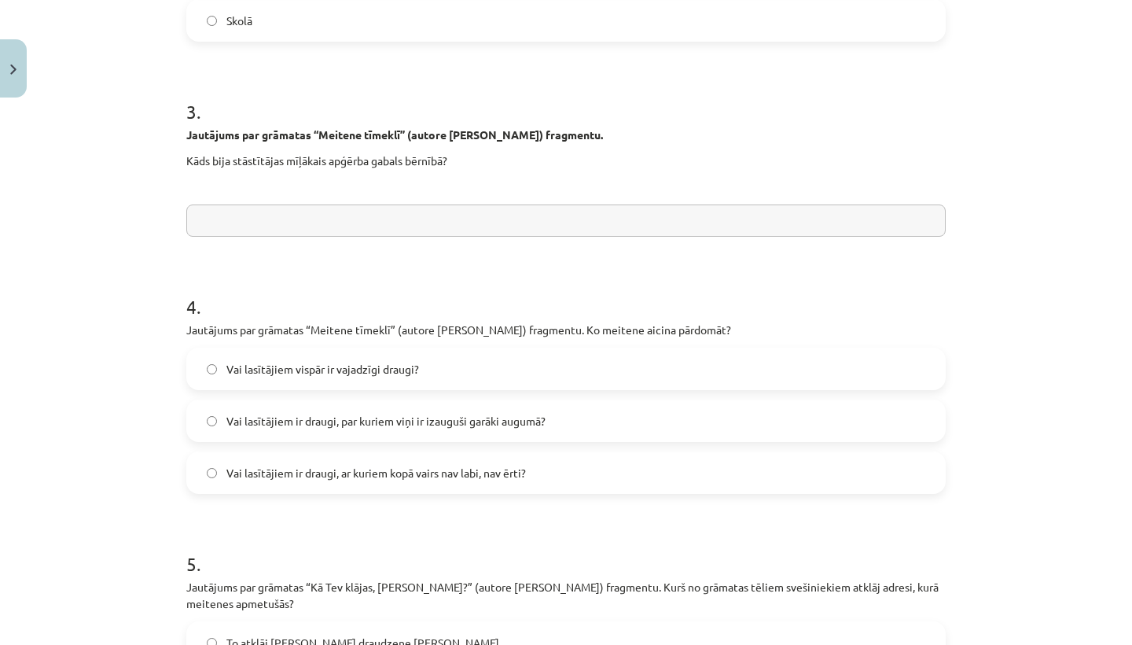
scroll to position [727, 0]
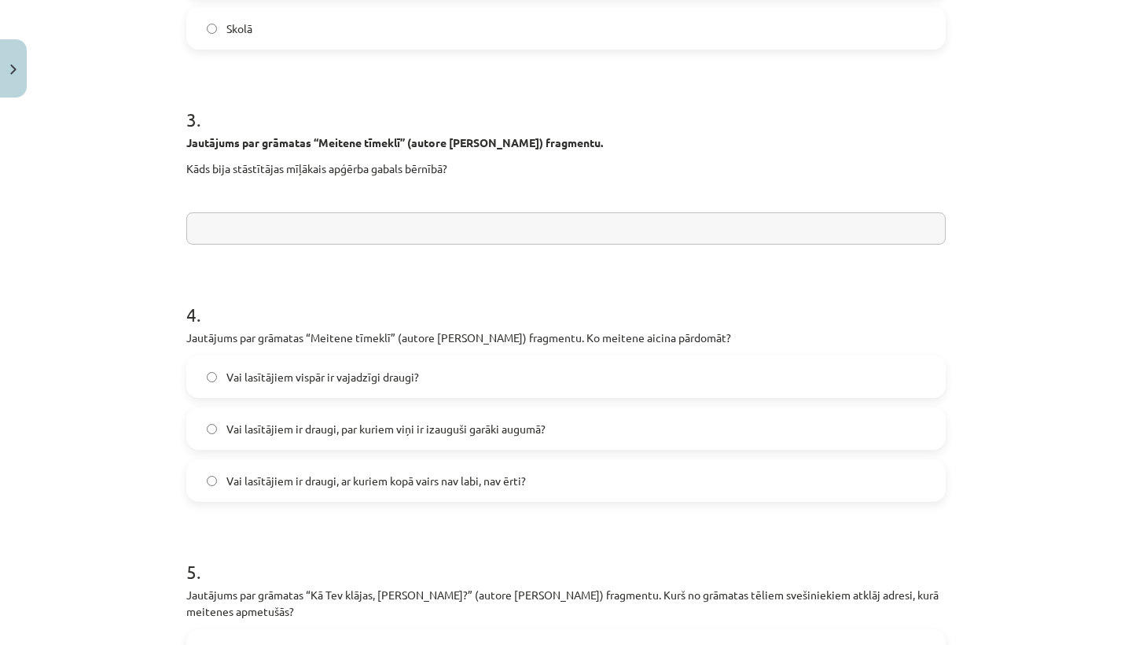
click at [197, 219] on input "text" at bounding box center [566, 228] width 760 height 32
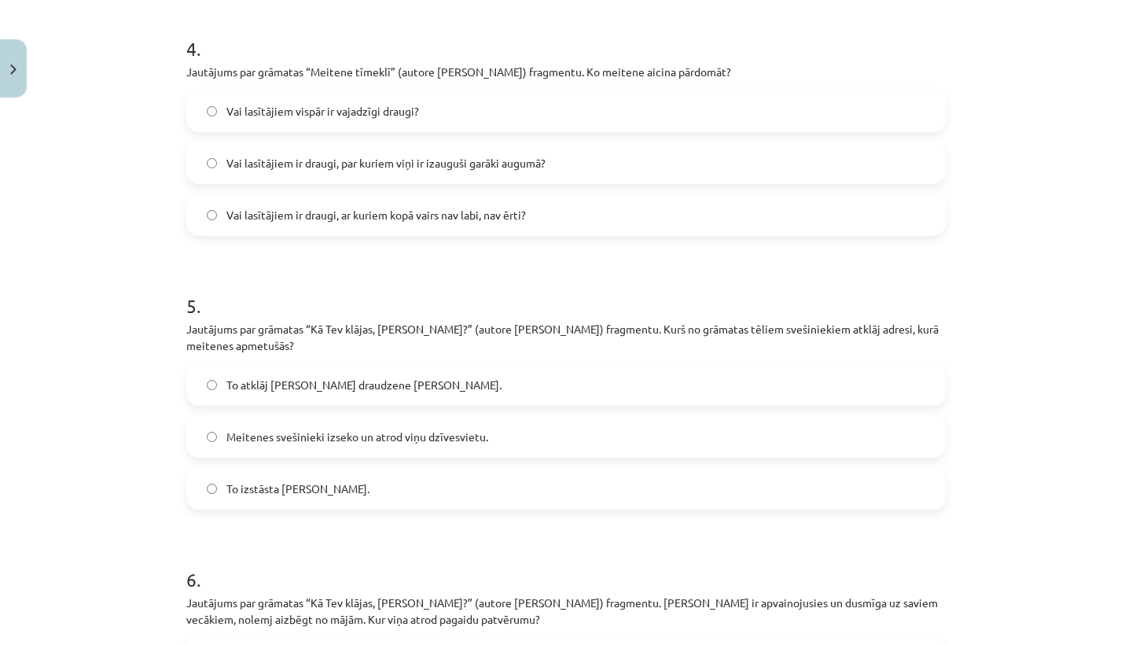
scroll to position [984, 0]
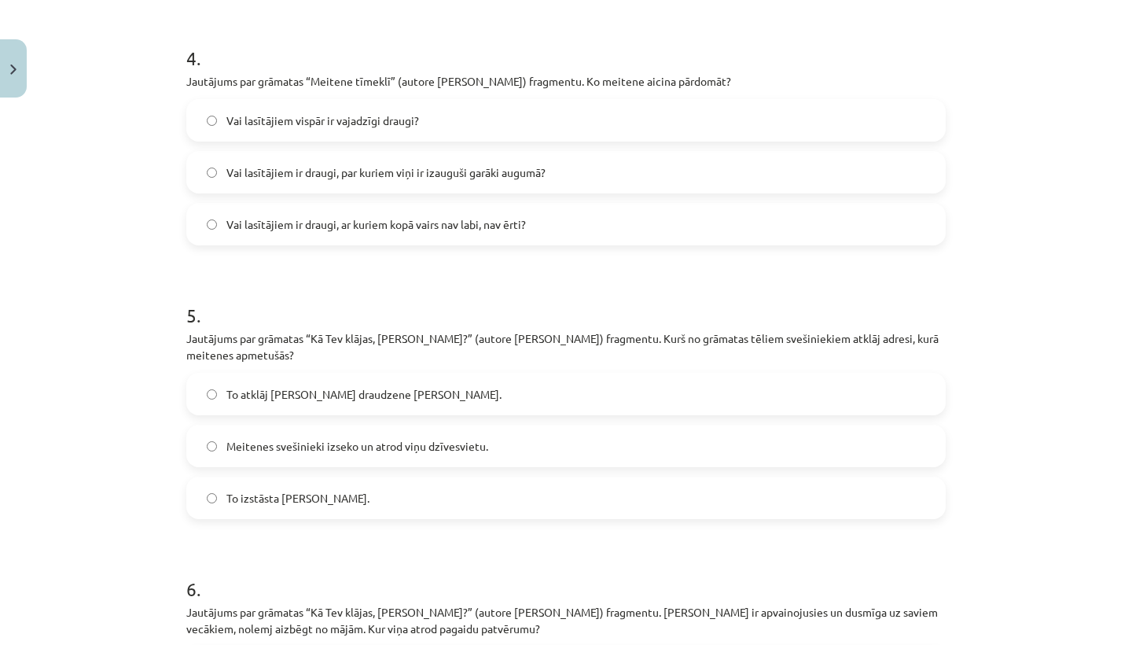
type input "**********"
click at [206, 210] on label "Vai lasītājiem ir draugi, ar kuriem kopā vairs nav labi, nav ērti?" at bounding box center [566, 223] width 757 height 39
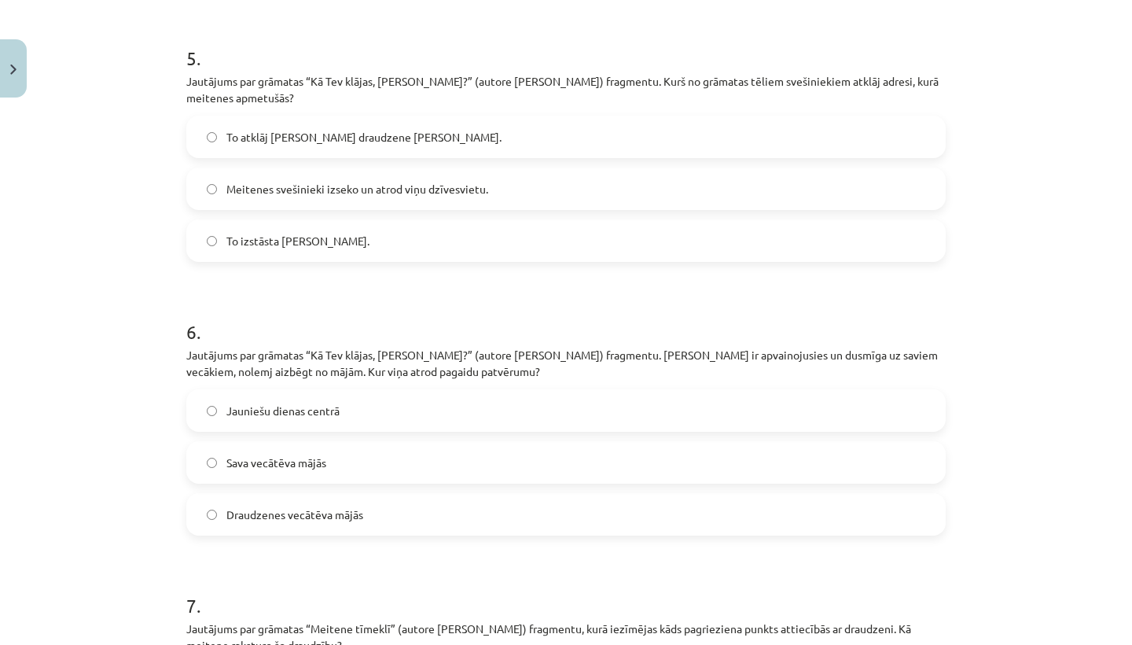
scroll to position [1243, 0]
click at [271, 127] on span "To atklāj Annas draudzene Rita." at bounding box center [363, 135] width 275 height 17
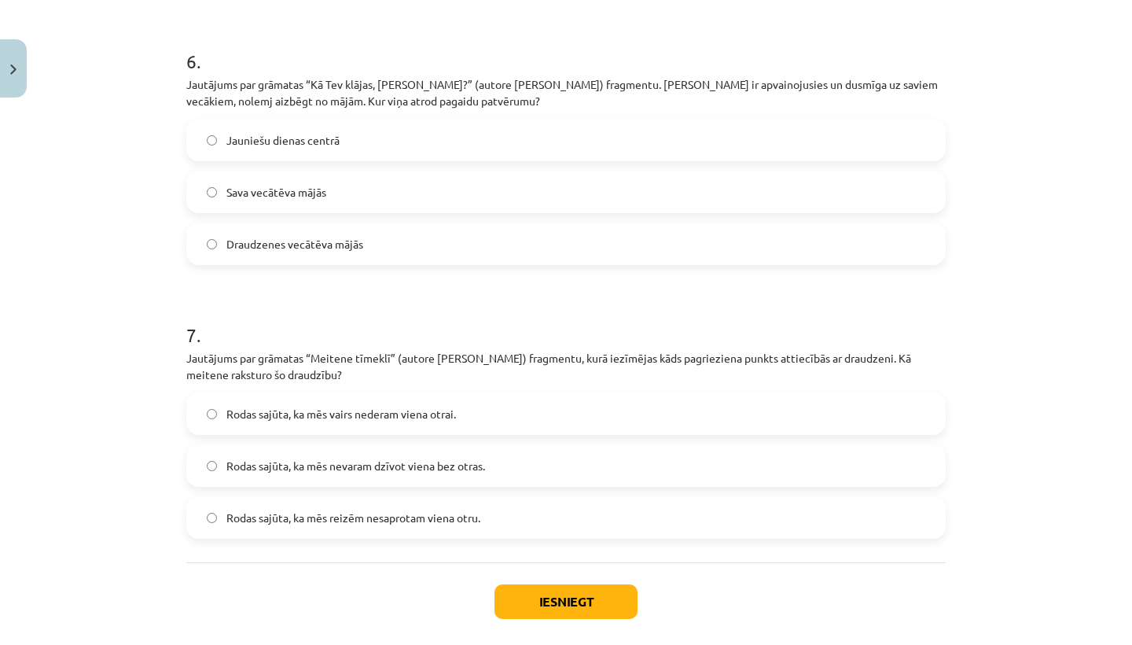
scroll to position [1501, 0]
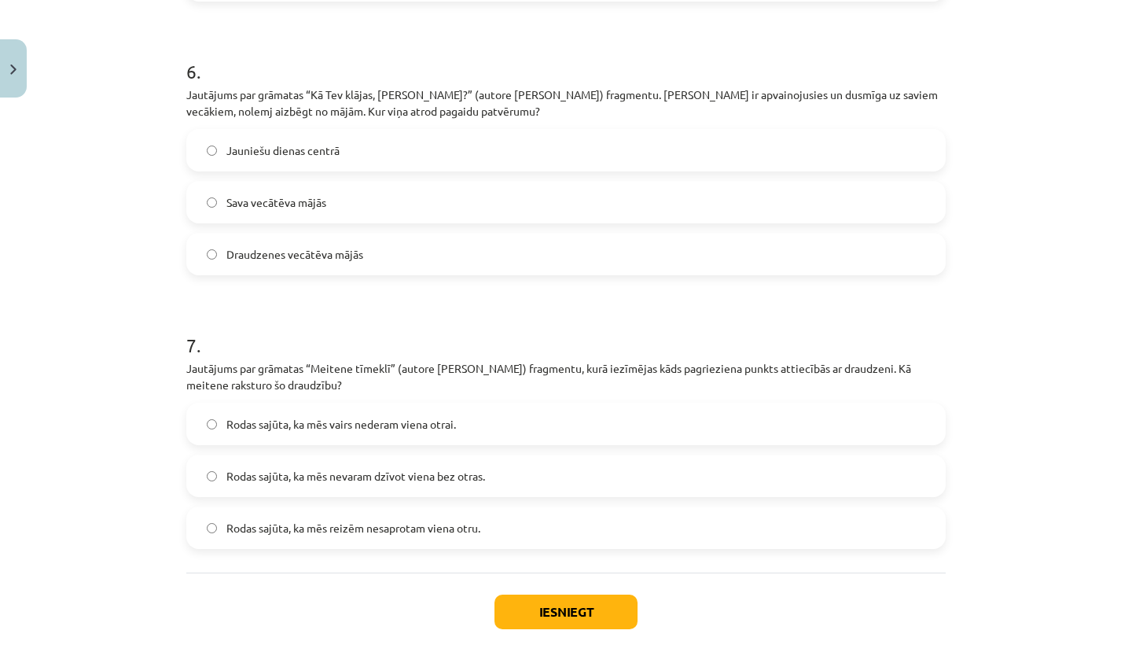
click at [217, 186] on label "Sava vecātēva mājās" at bounding box center [566, 201] width 757 height 39
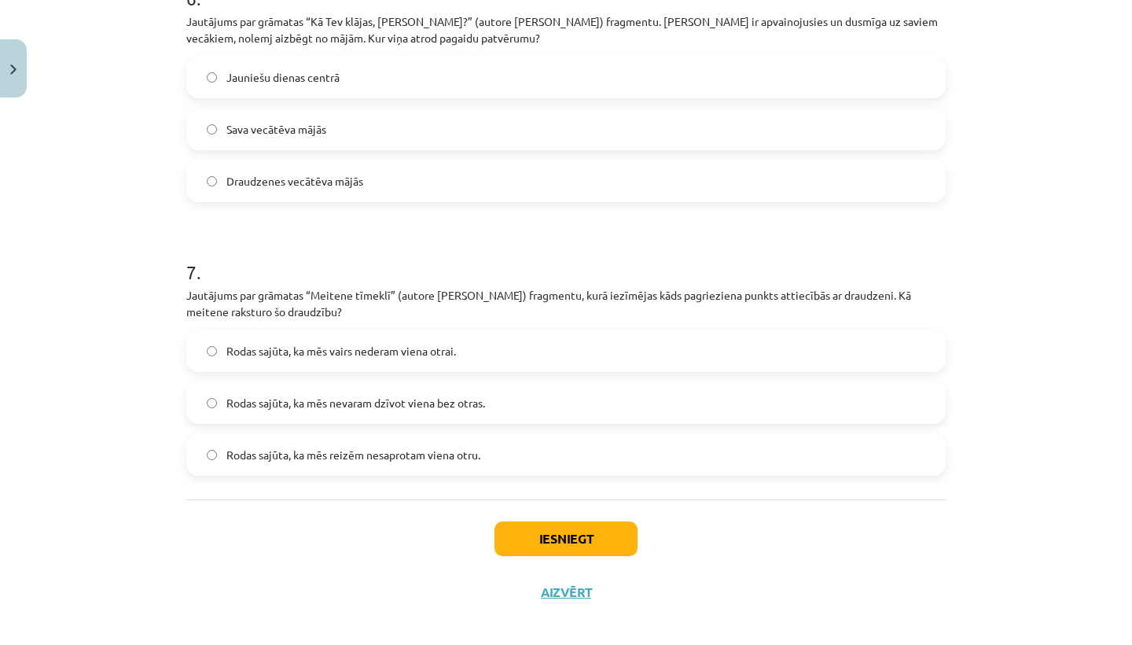
scroll to position [1574, 0]
click at [216, 332] on label "Rodas sajūta, ka mēs vairs nederam viena otrai." at bounding box center [566, 351] width 757 height 39
click at [540, 528] on button "Iesniegt" at bounding box center [566, 539] width 143 height 35
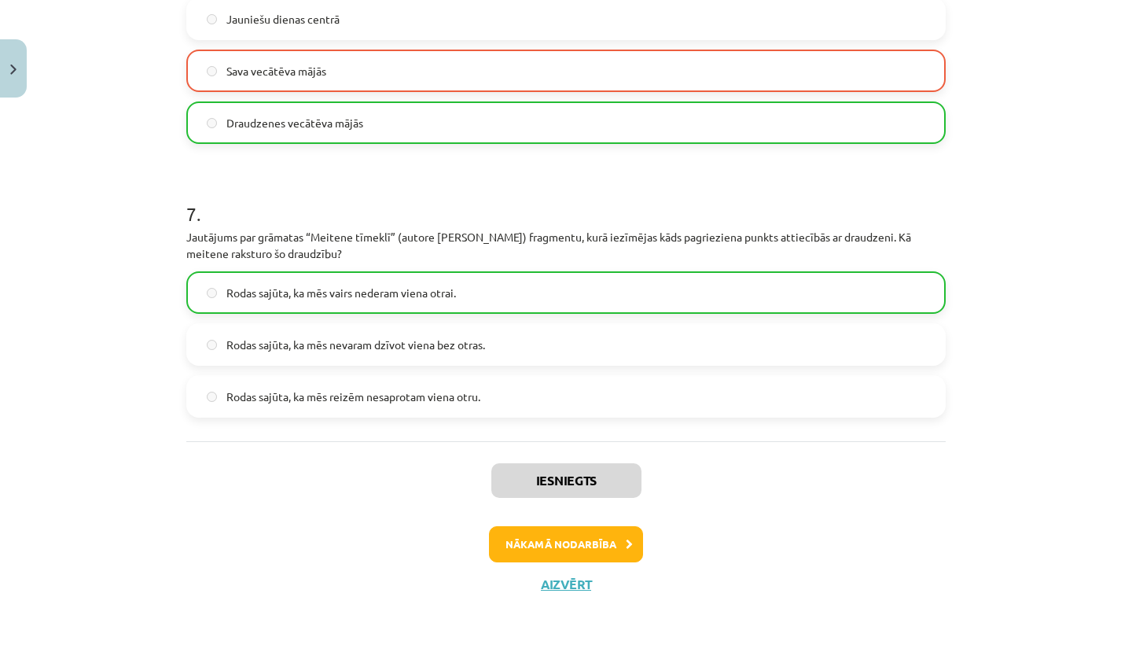
scroll to position [1623, 0]
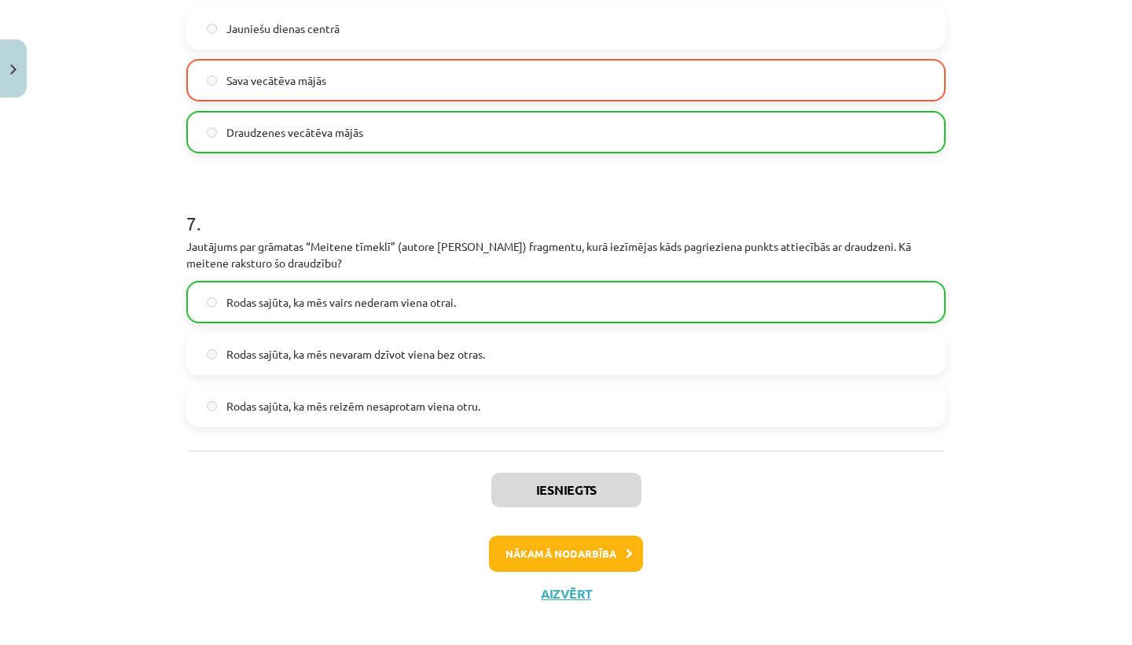
click at [533, 540] on button "Nākamā nodarbība" at bounding box center [566, 554] width 154 height 36
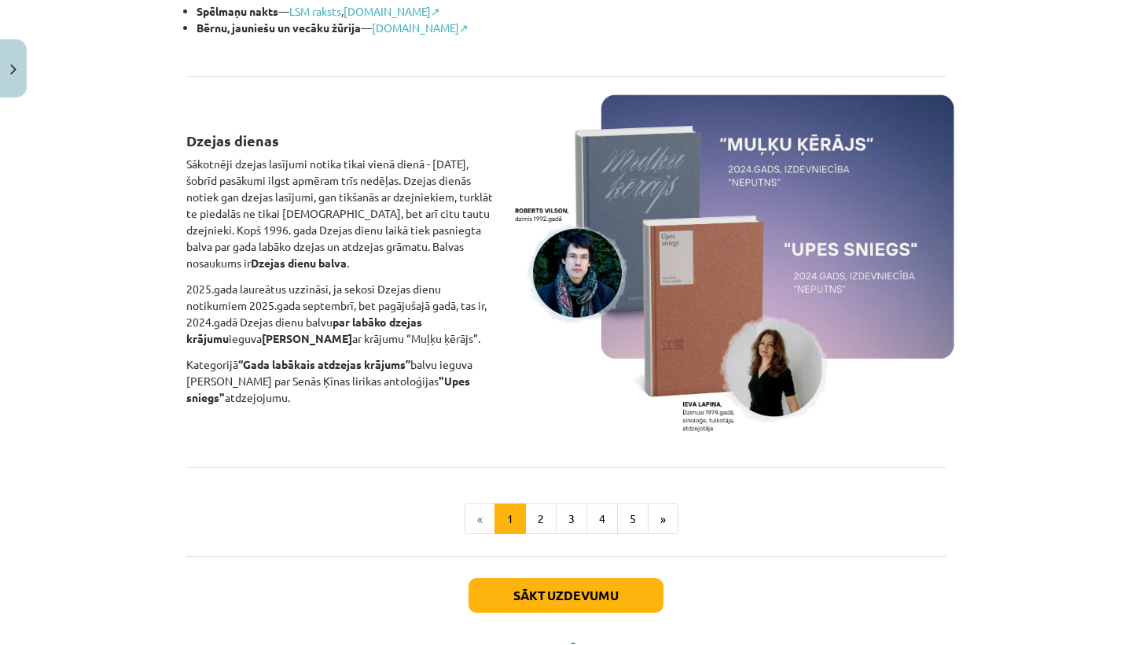
scroll to position [985, 0]
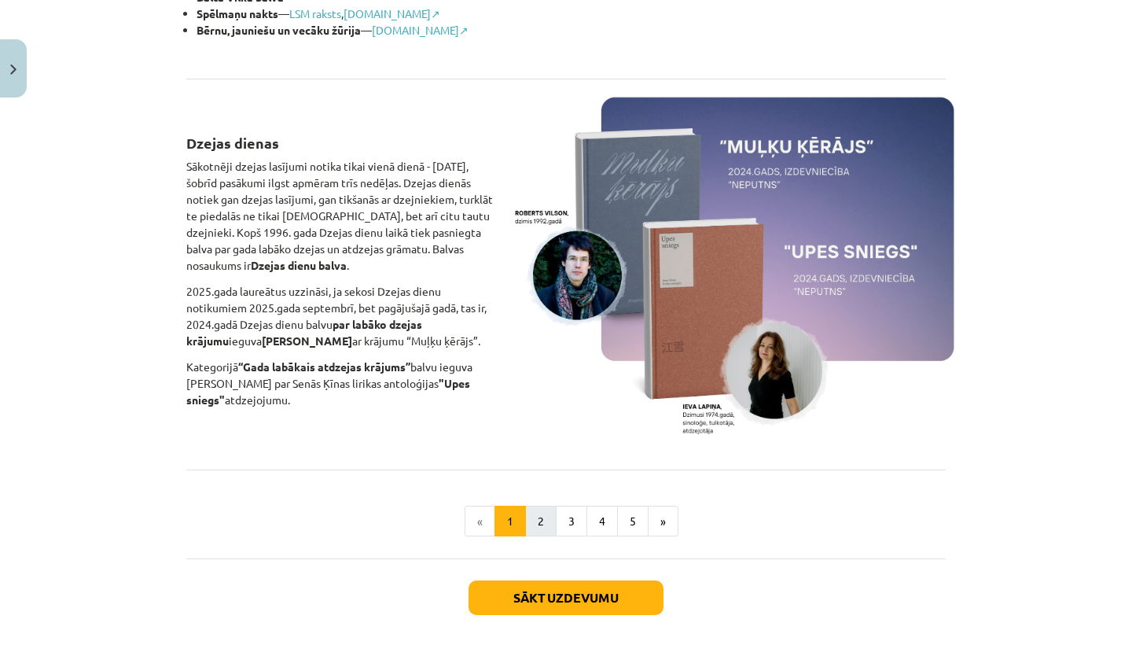
click at [544, 519] on button "2" at bounding box center [540, 521] width 31 height 31
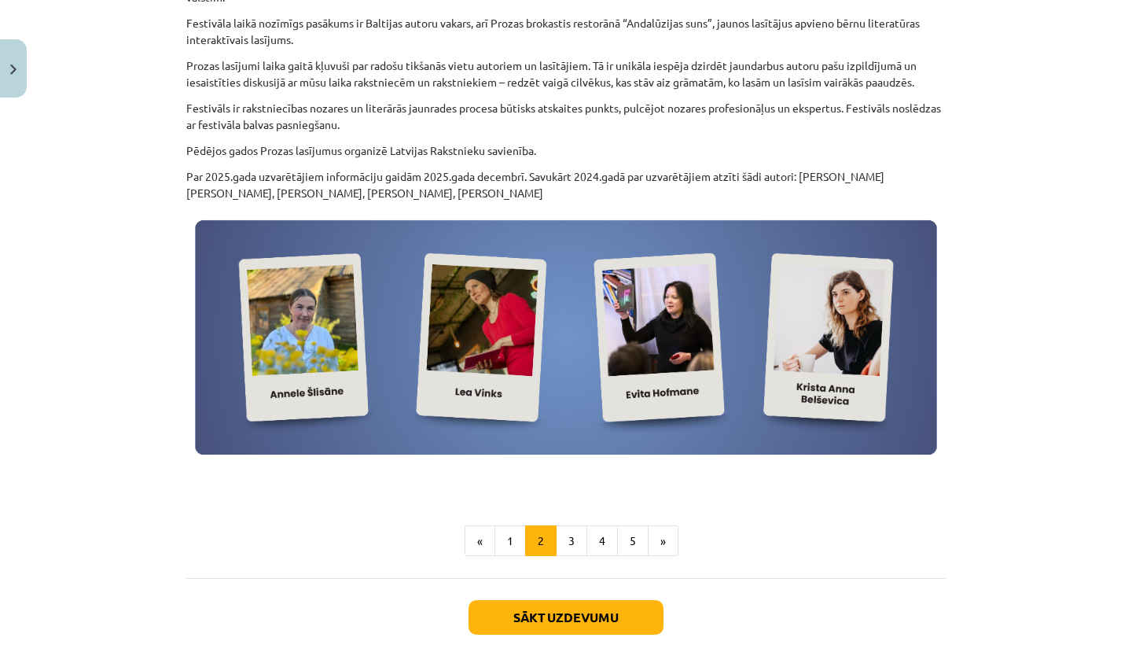
scroll to position [504, 0]
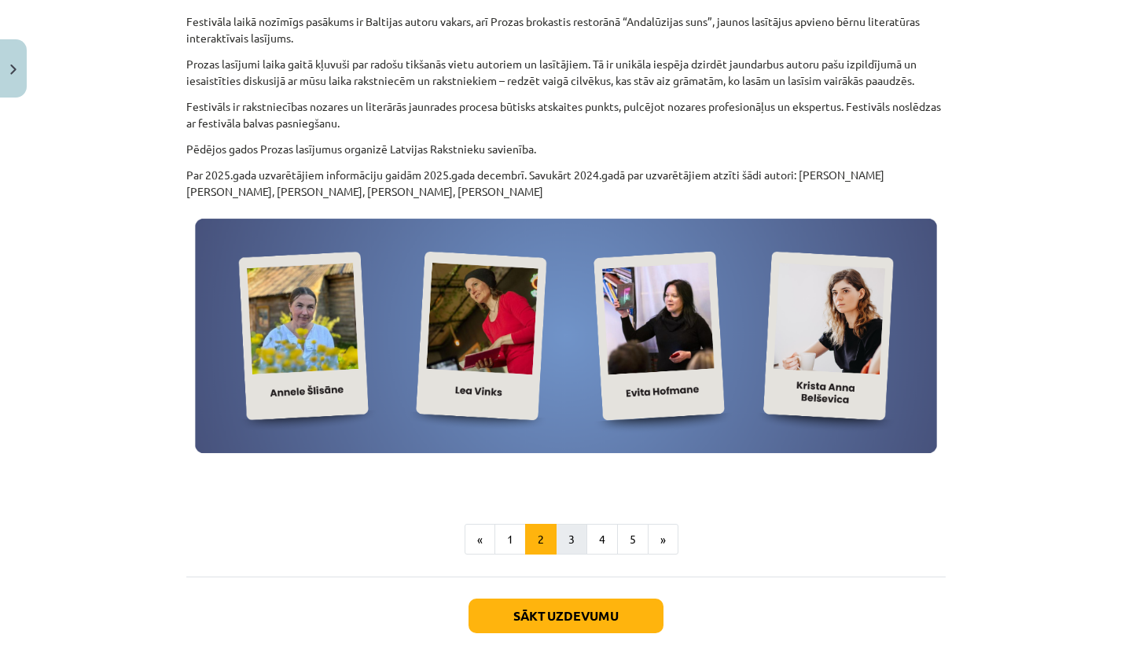
click at [574, 532] on button "3" at bounding box center [571, 539] width 31 height 31
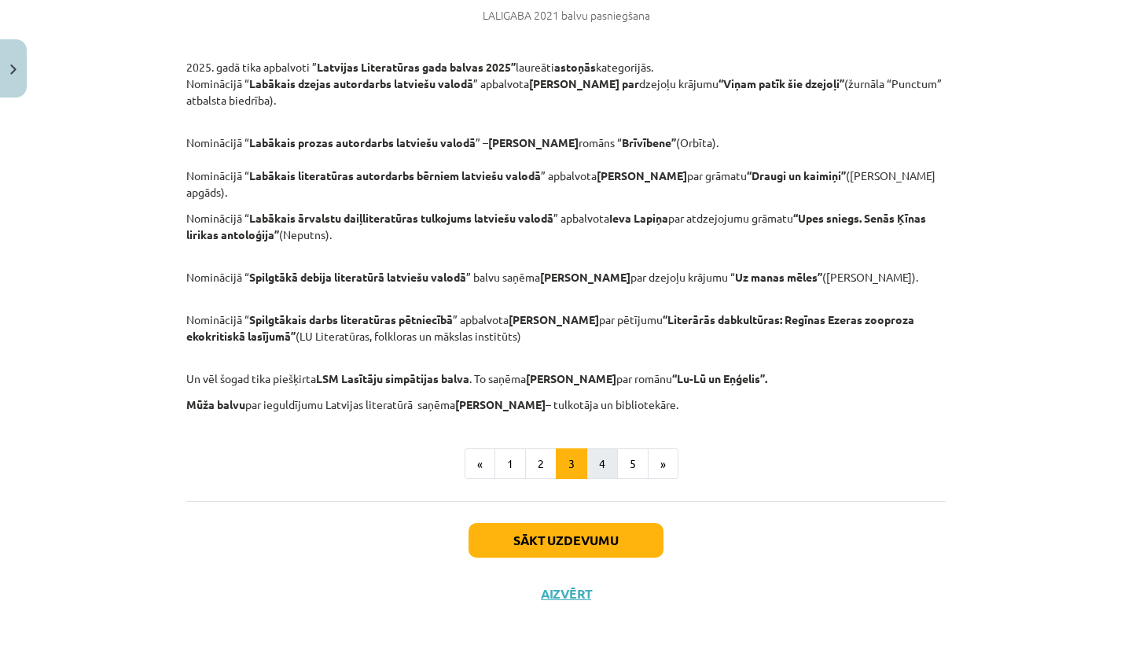
click at [597, 449] on button "4" at bounding box center [602, 463] width 31 height 31
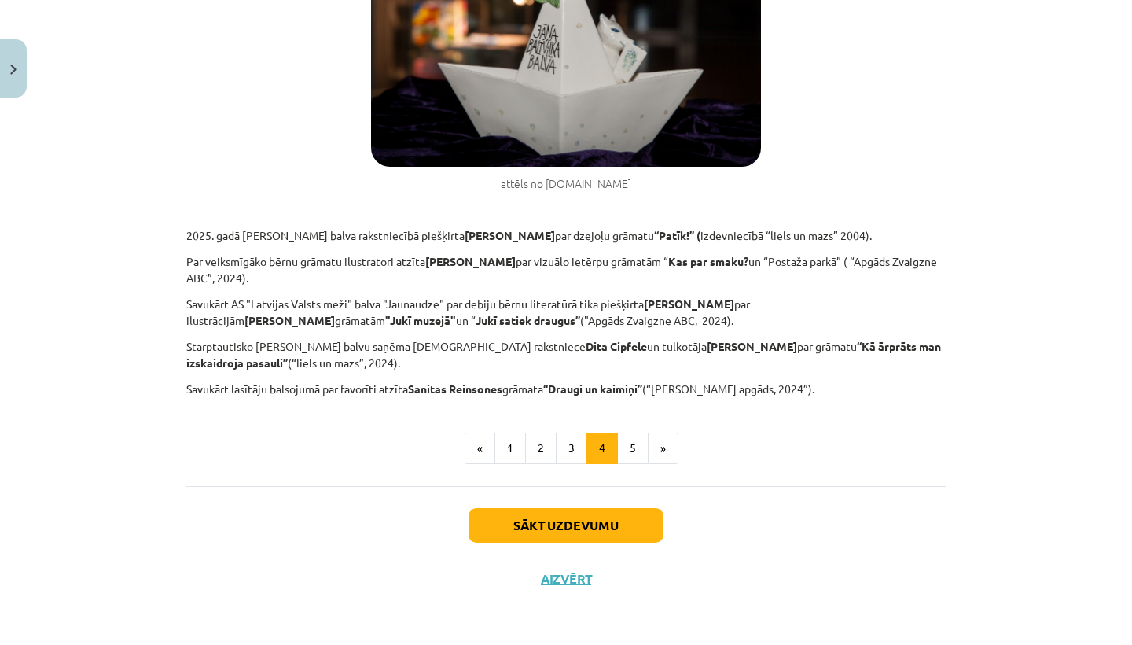
scroll to position [595, 0]
click at [635, 442] on button "5" at bounding box center [632, 448] width 31 height 31
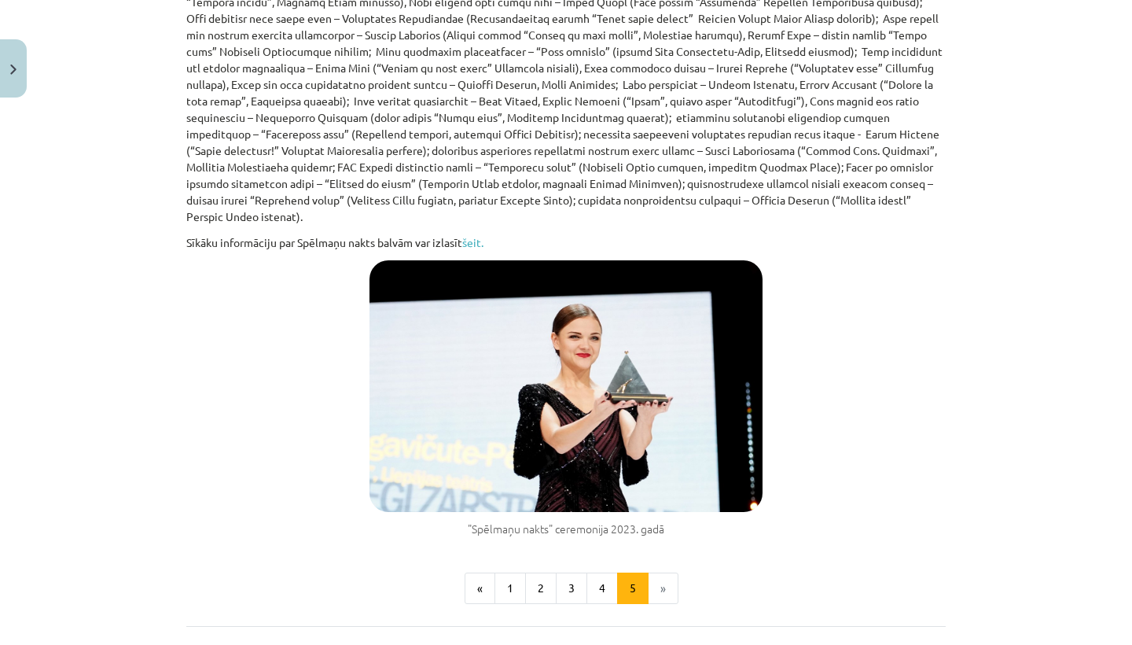
scroll to position [839, 0]
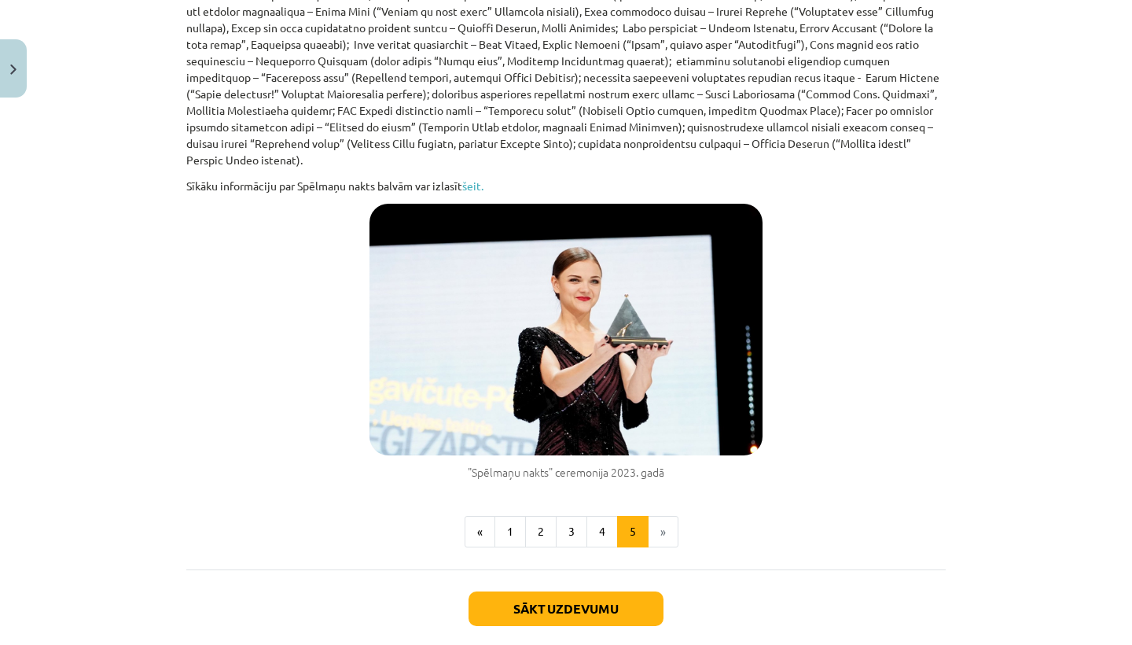
click at [591, 605] on button "Sākt uzdevumu" at bounding box center [566, 608] width 195 height 35
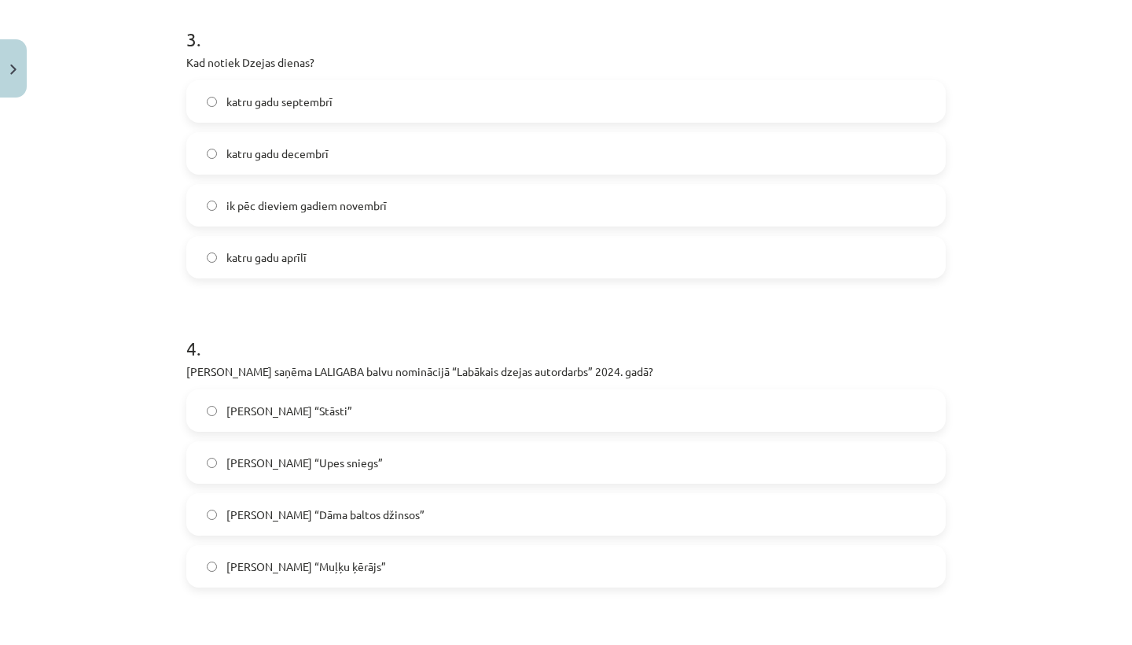
scroll to position [861, 0]
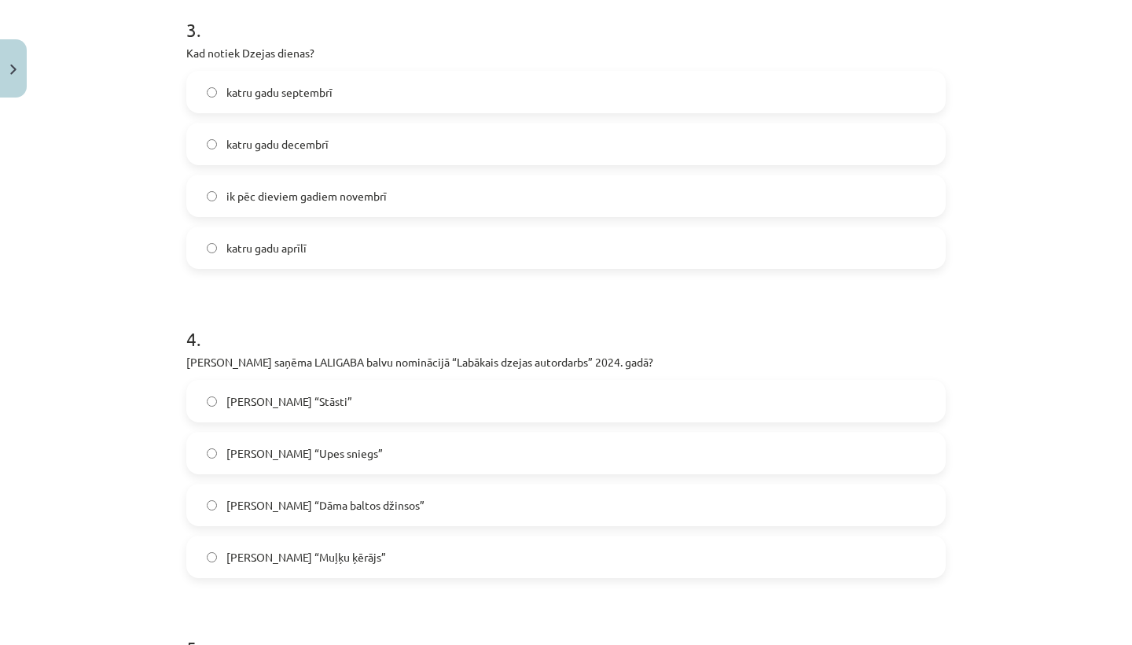
click at [210, 98] on label "katru gadu septembrī" at bounding box center [566, 91] width 757 height 39
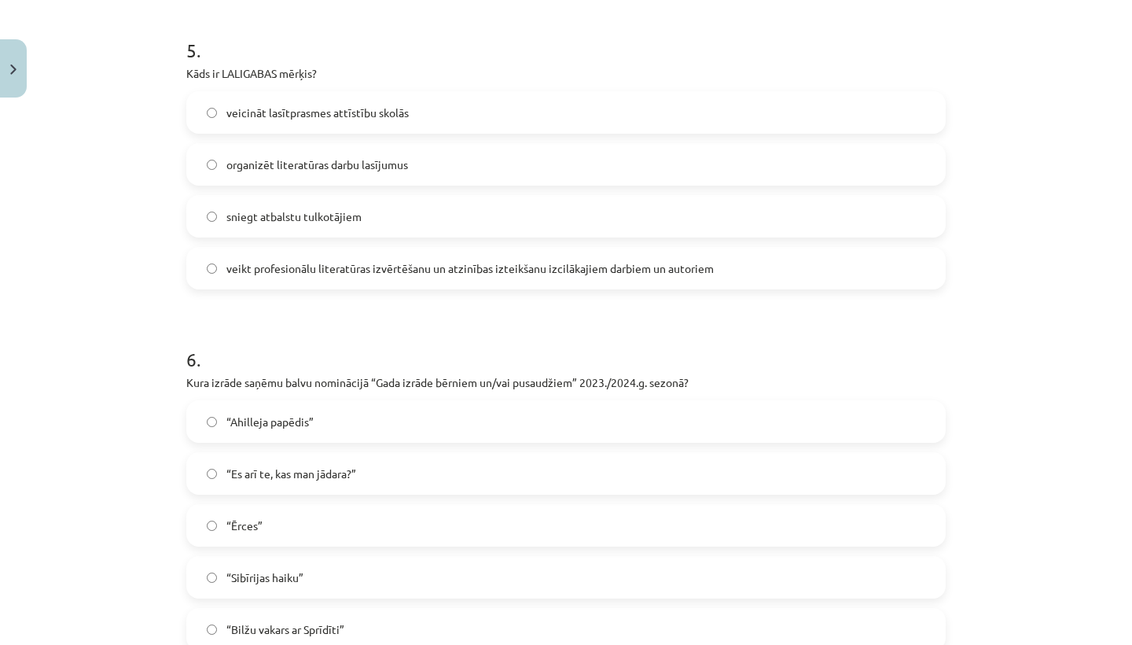
scroll to position [1462, 0]
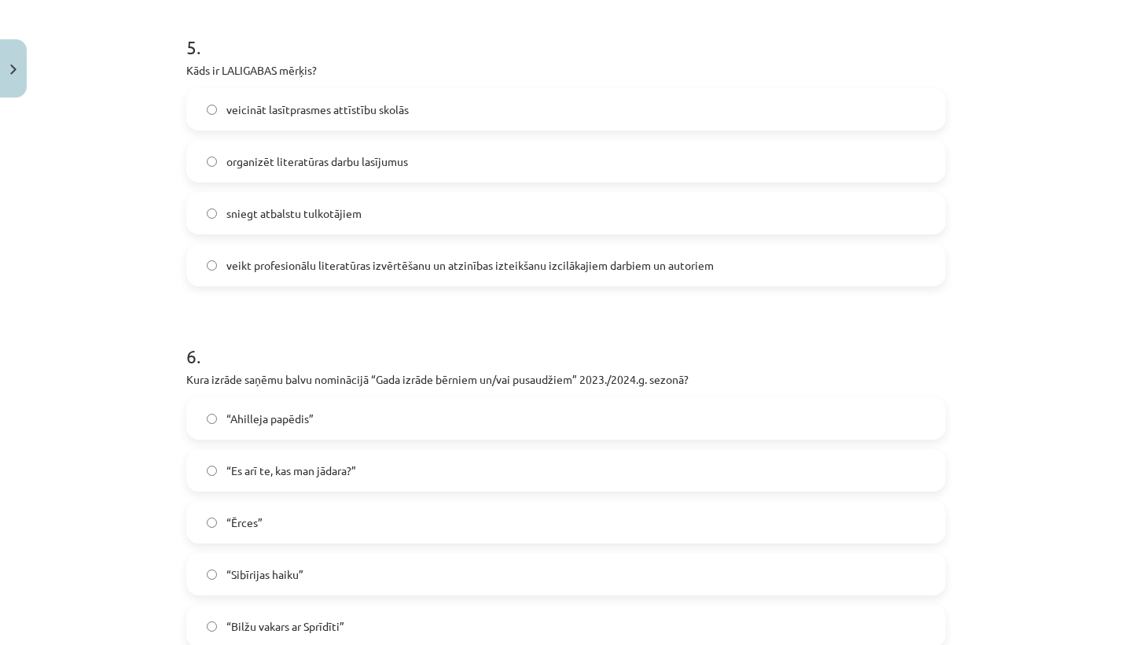
click at [210, 206] on label "sniegt atbalstu tulkotājiem" at bounding box center [566, 212] width 757 height 39
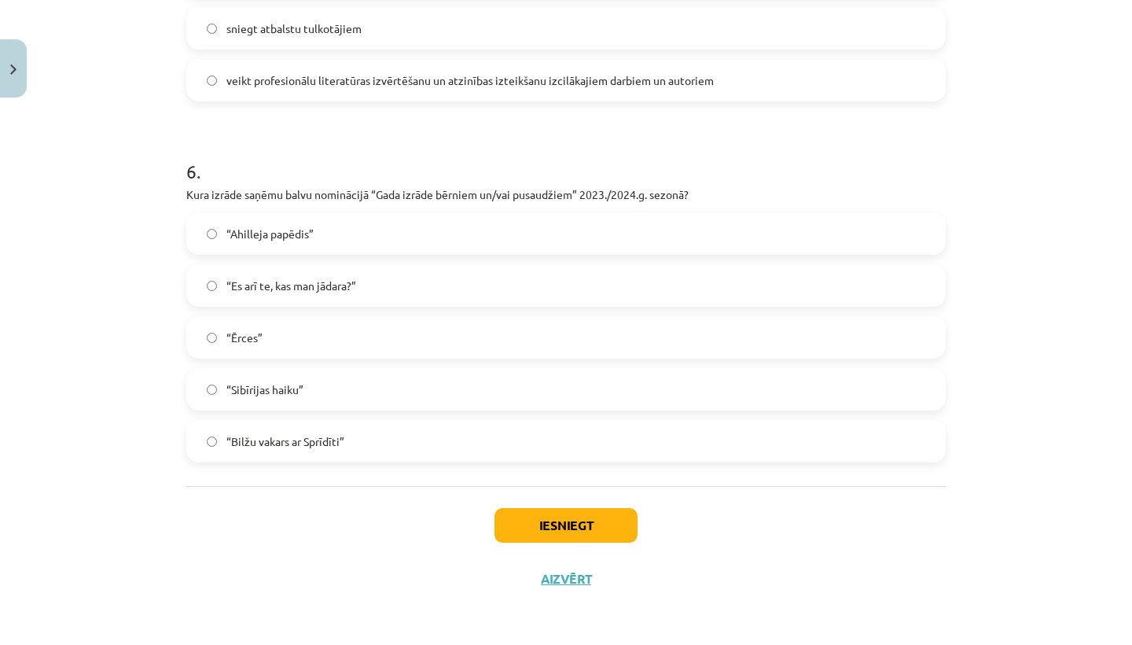
scroll to position [1648, 0]
click at [565, 530] on button "Iesniegt" at bounding box center [566, 525] width 143 height 35
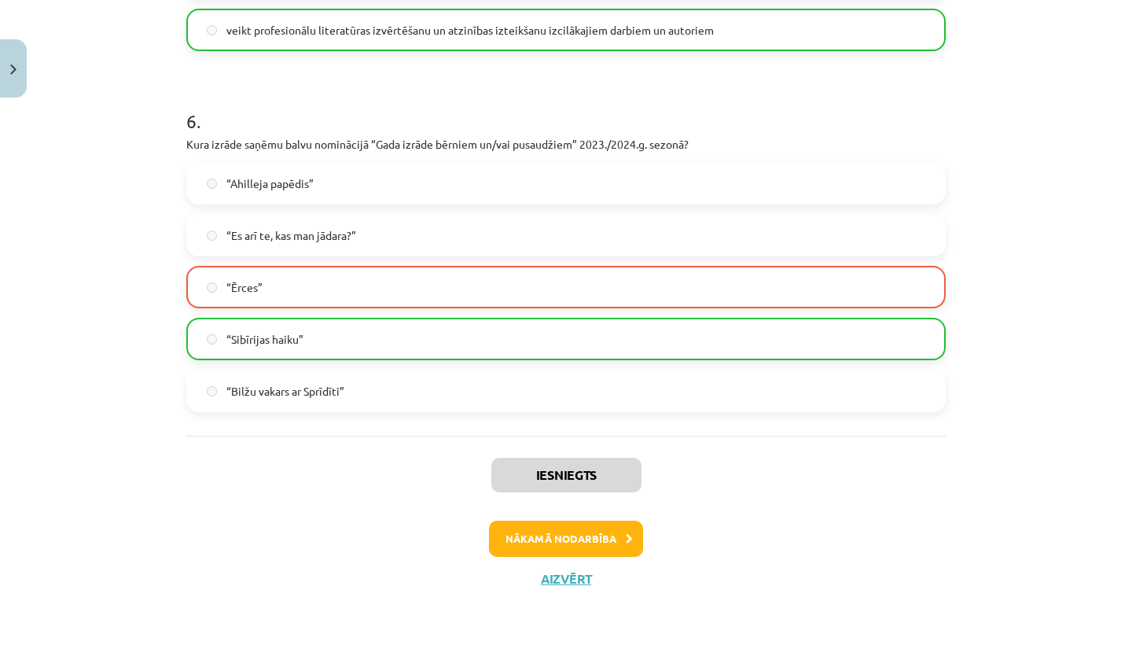
scroll to position [1699, 0]
click at [543, 535] on button "Nākamā nodarbība" at bounding box center [566, 539] width 154 height 36
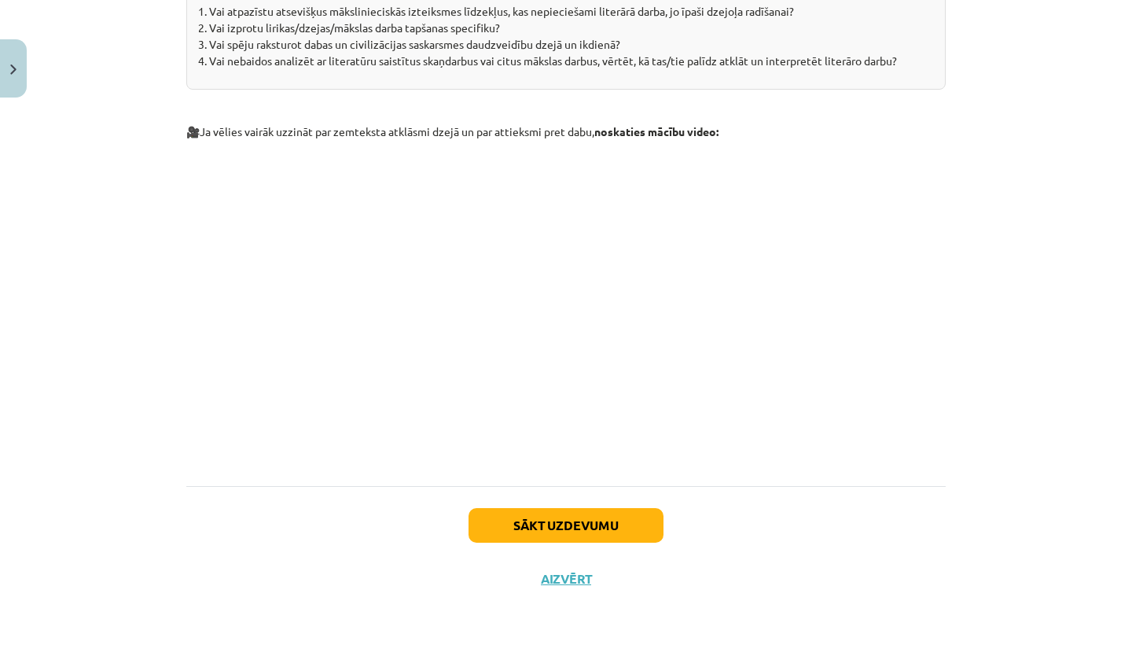
scroll to position [2041, 0]
click at [554, 576] on button "Aizvērt" at bounding box center [566, 579] width 60 height 16
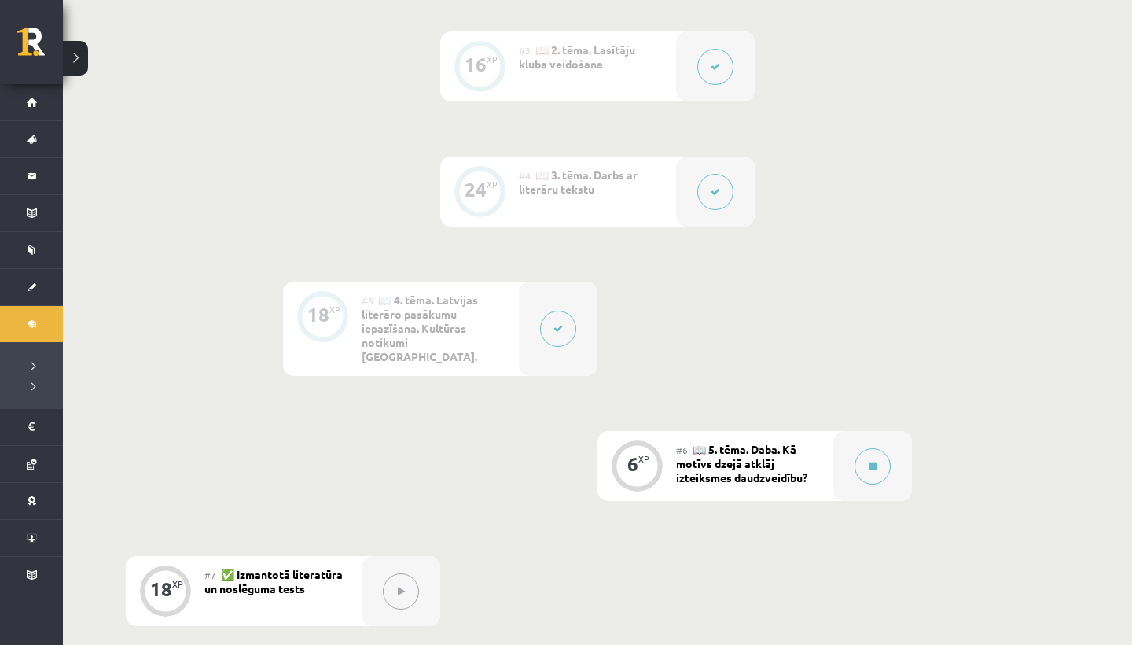
scroll to position [749, 0]
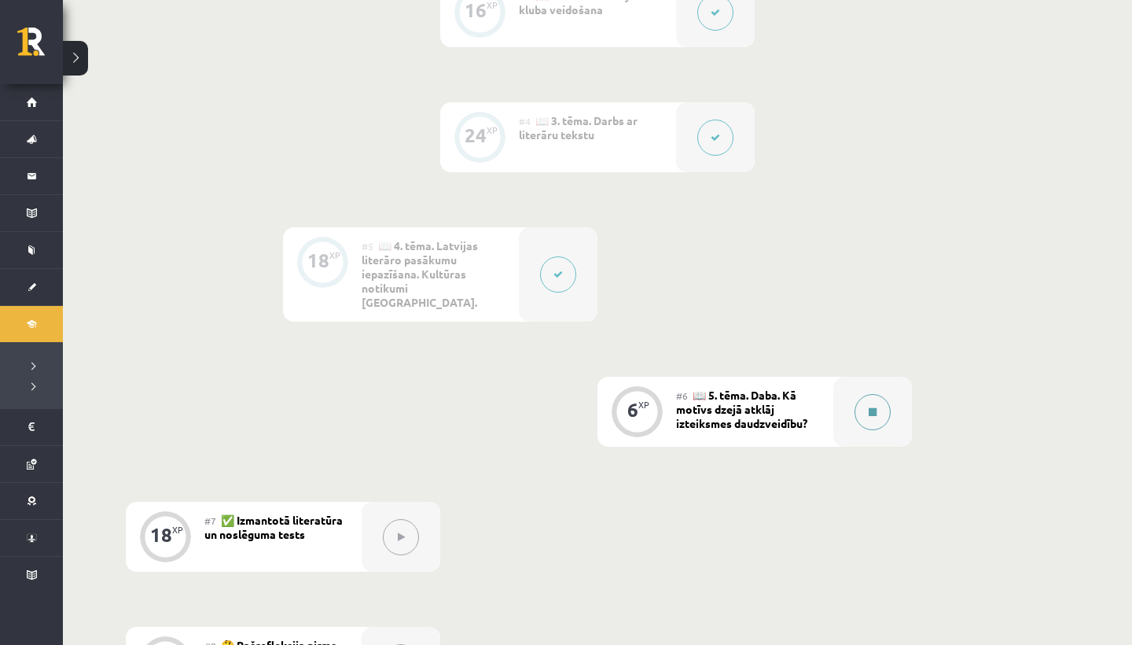
click at [869, 407] on icon at bounding box center [873, 411] width 8 height 9
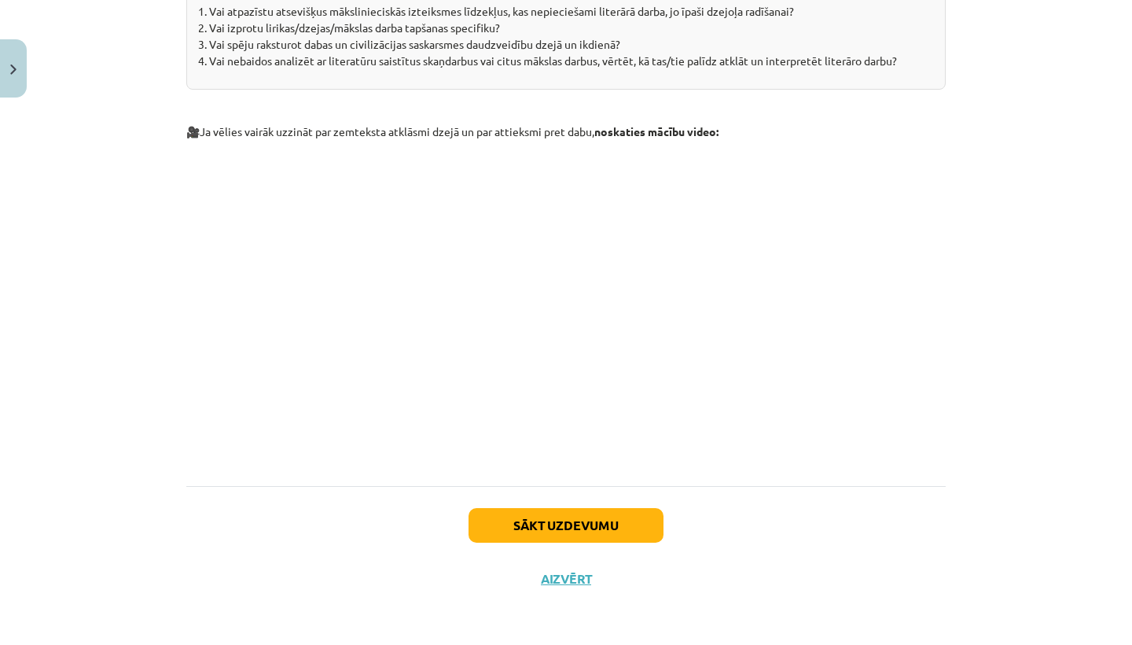
scroll to position [2041, 0]
click at [572, 524] on button "Sākt uzdevumu" at bounding box center [566, 525] width 195 height 35
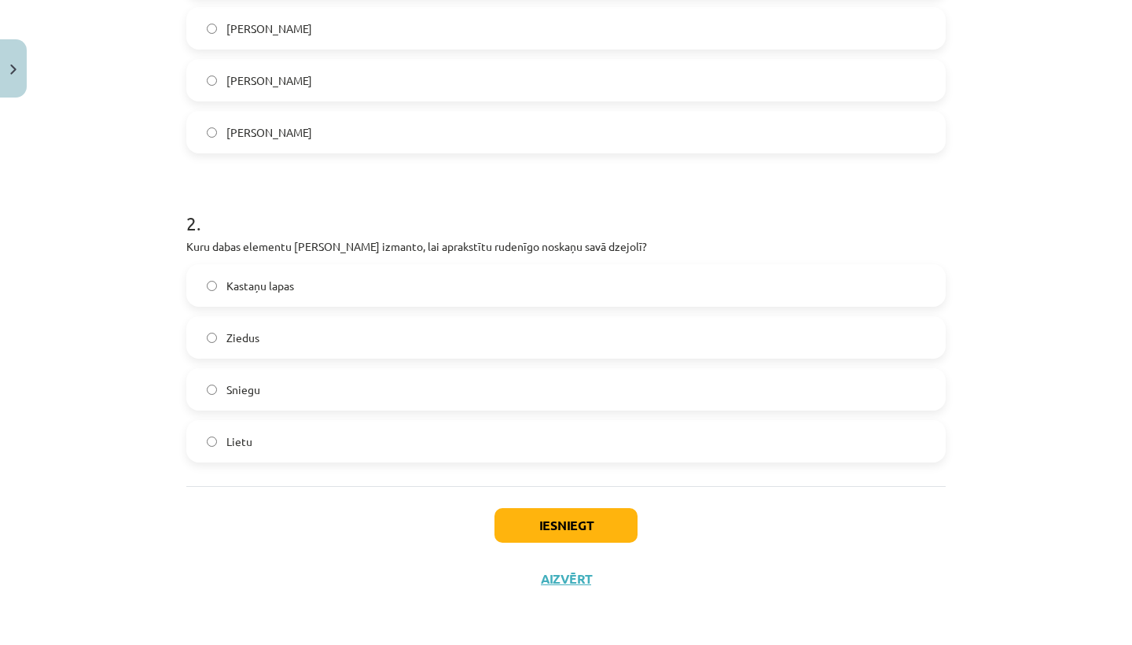
scroll to position [440, 0]
click at [529, 516] on button "Iesniegt" at bounding box center [566, 525] width 143 height 35
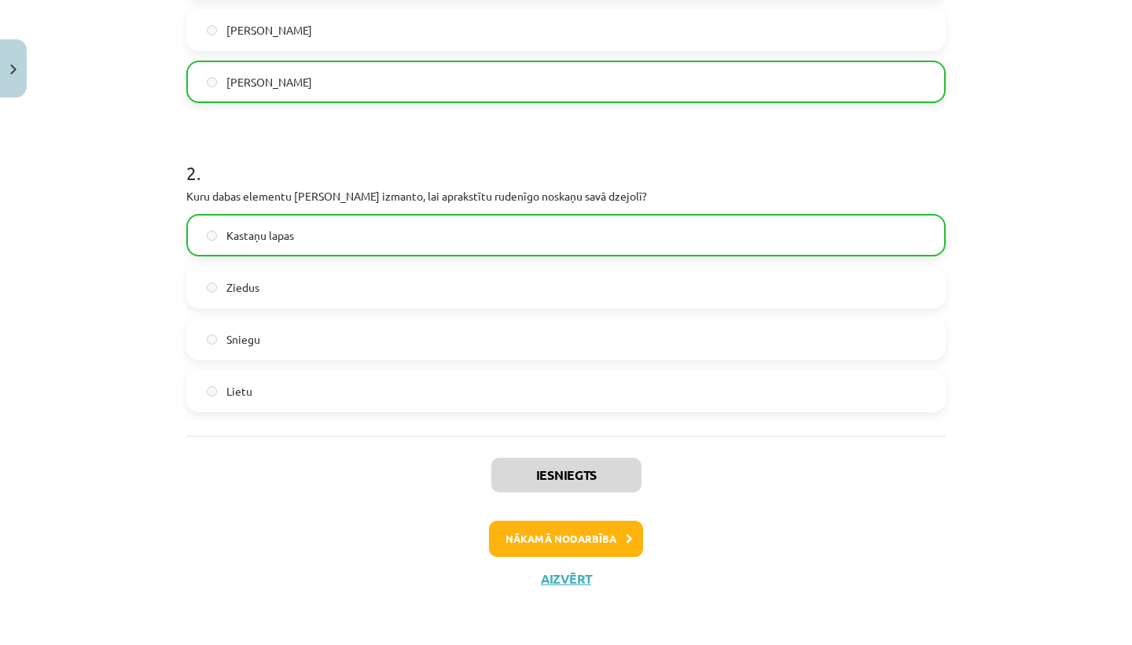
scroll to position [489, 0]
click at [543, 536] on button "Nākamā nodarbība" at bounding box center [566, 539] width 154 height 36
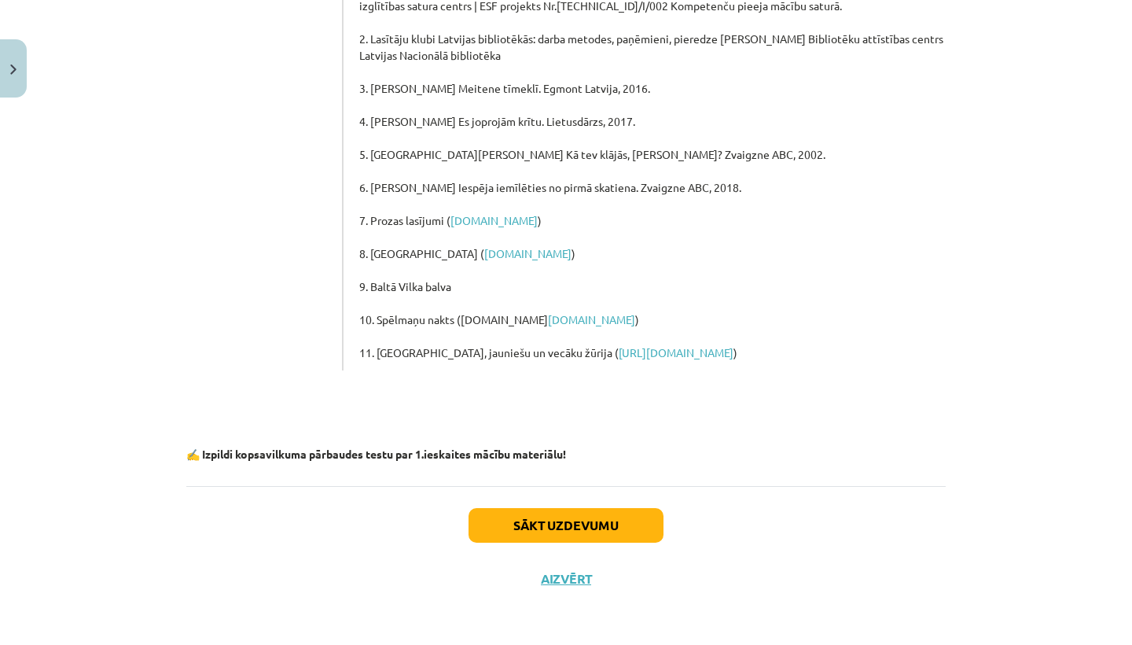
scroll to position [335, 0]
click at [552, 580] on button "Aizvērt" at bounding box center [566, 579] width 60 height 16
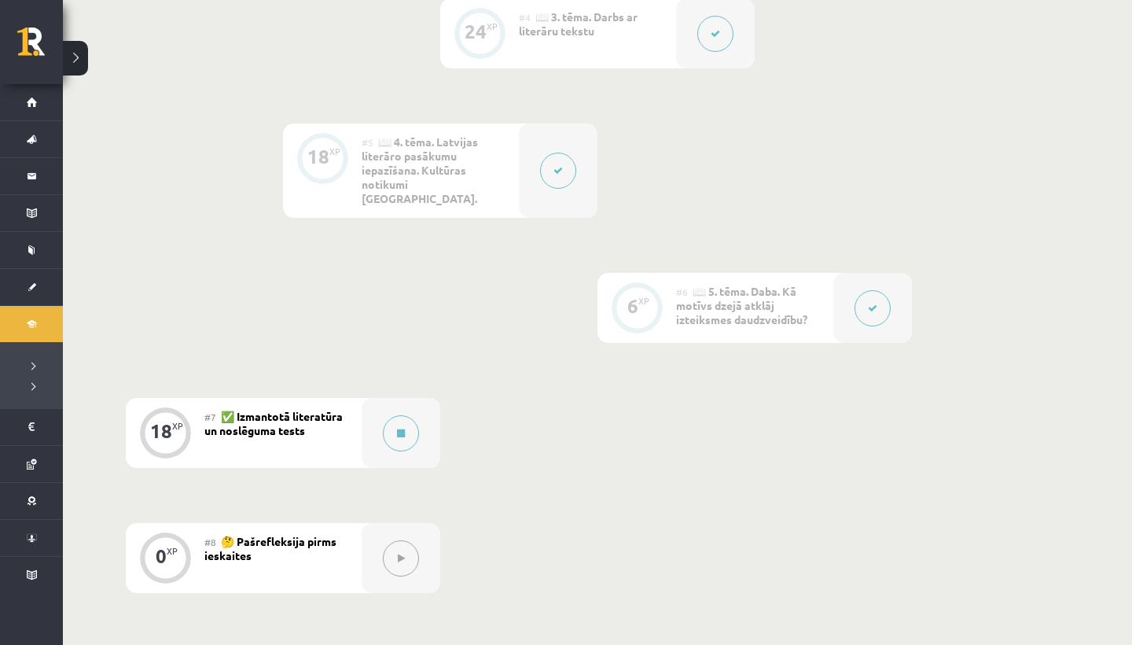
scroll to position [904, 0]
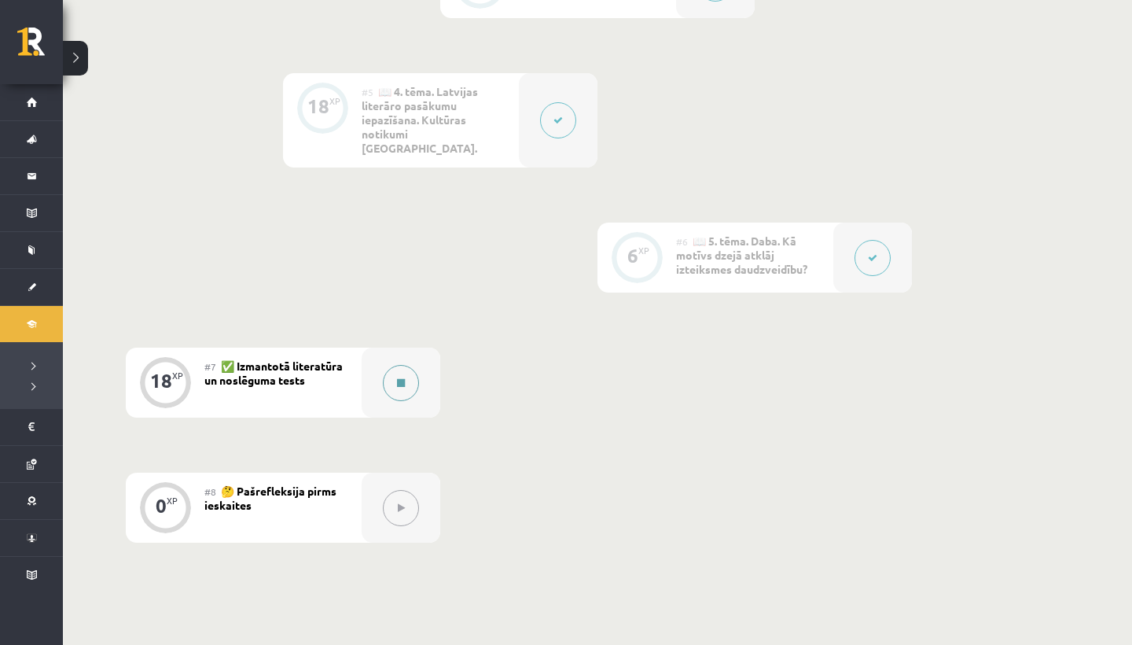
click at [406, 365] on button at bounding box center [401, 383] width 36 height 36
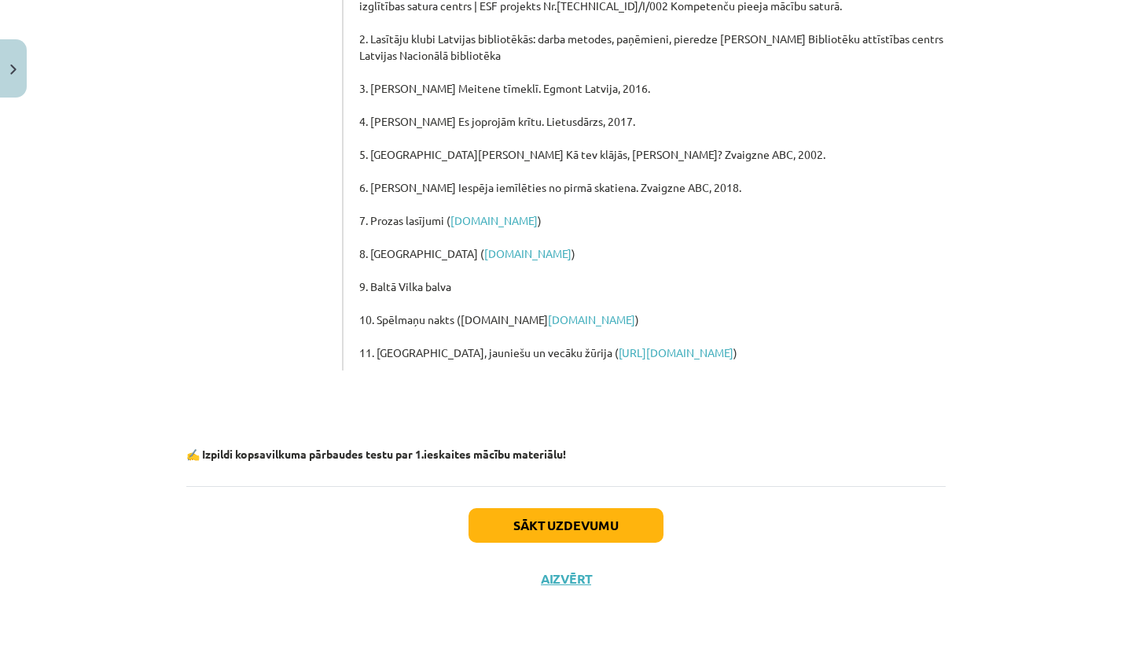
click at [532, 528] on button "Sākt uzdevumu" at bounding box center [566, 525] width 195 height 35
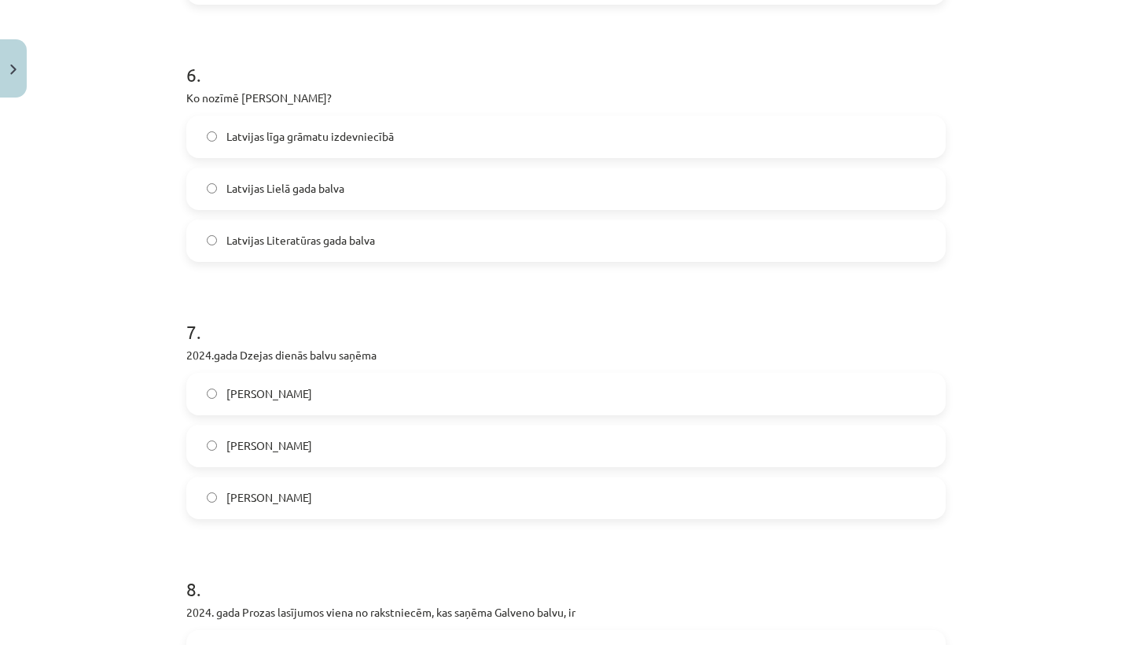
scroll to position [1575, 0]
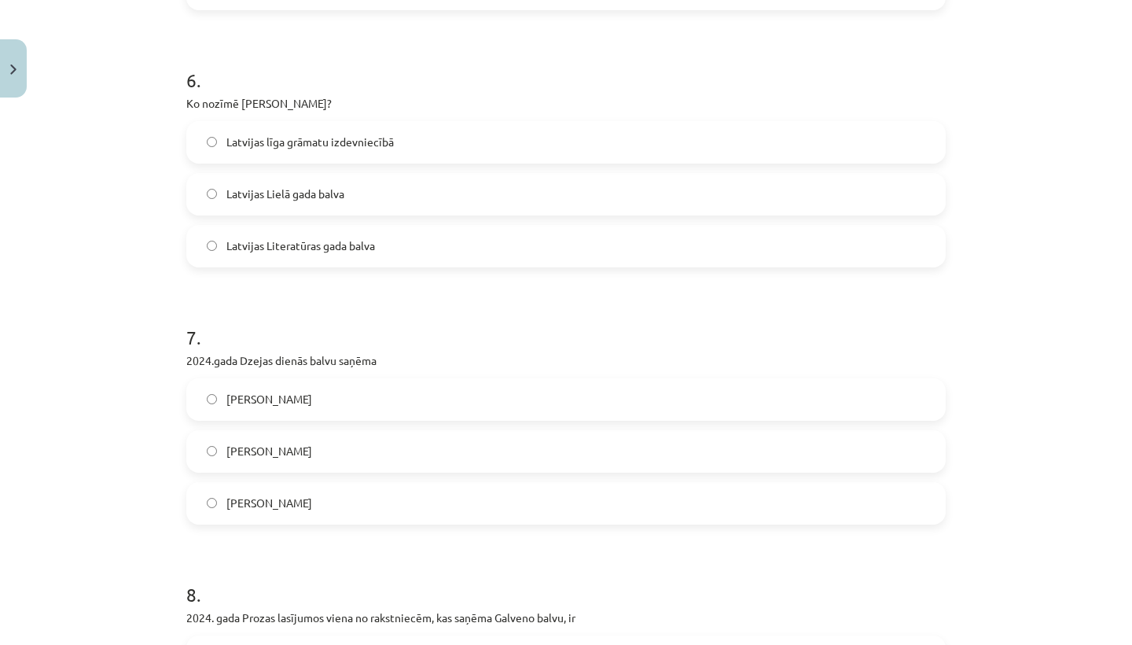
click at [212, 238] on label "Latvijas Literatūras gada balva" at bounding box center [566, 245] width 757 height 39
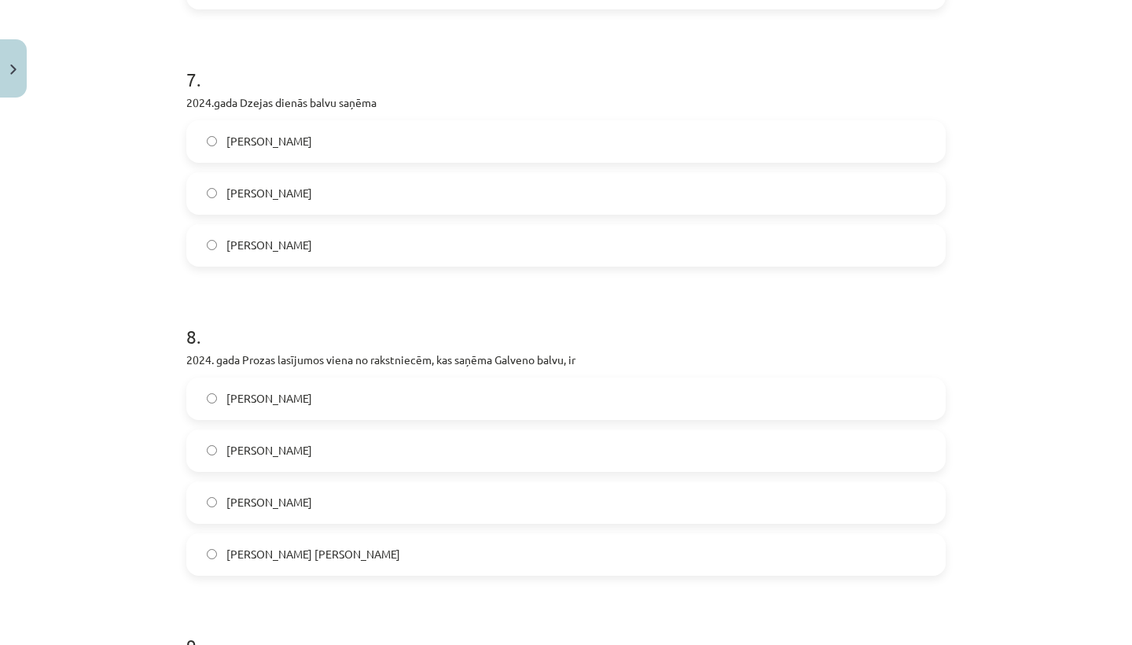
scroll to position [1847, 0]
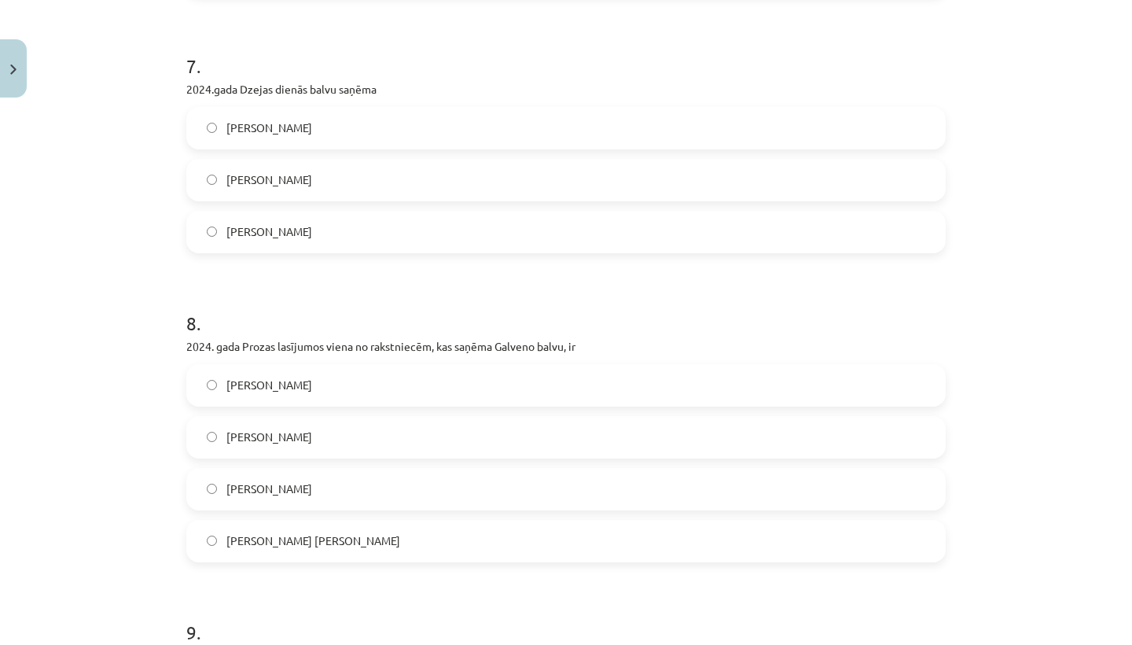
click at [205, 172] on label "Marts Pujāts" at bounding box center [566, 179] width 757 height 39
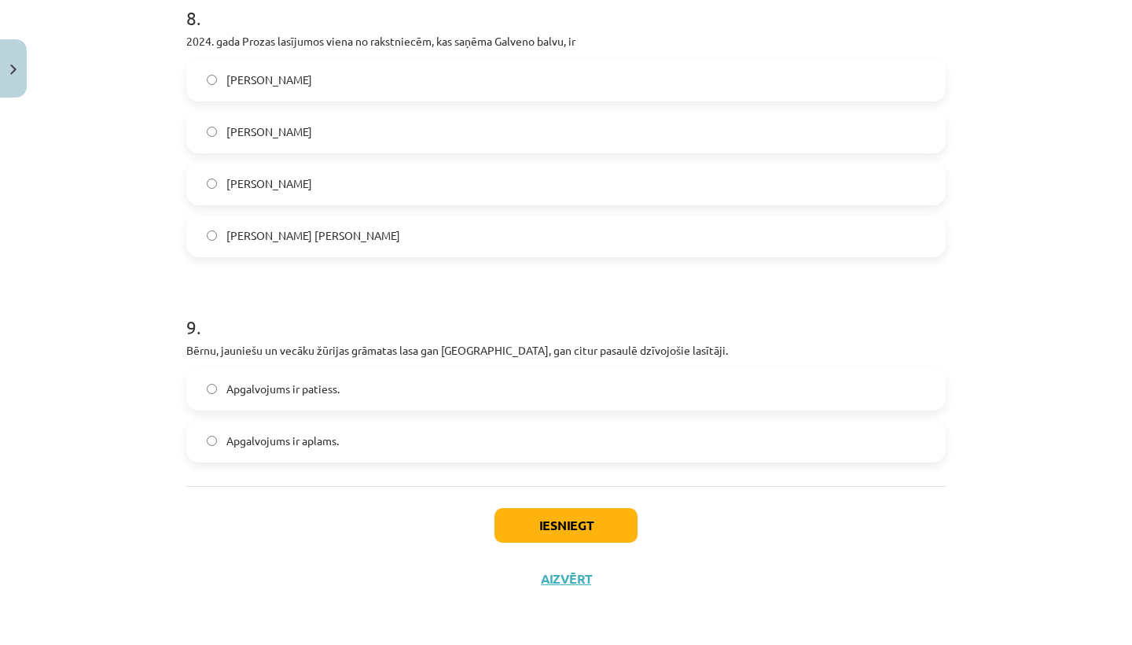
scroll to position [2154, 0]
click at [519, 517] on button "Iesniegt" at bounding box center [566, 525] width 143 height 35
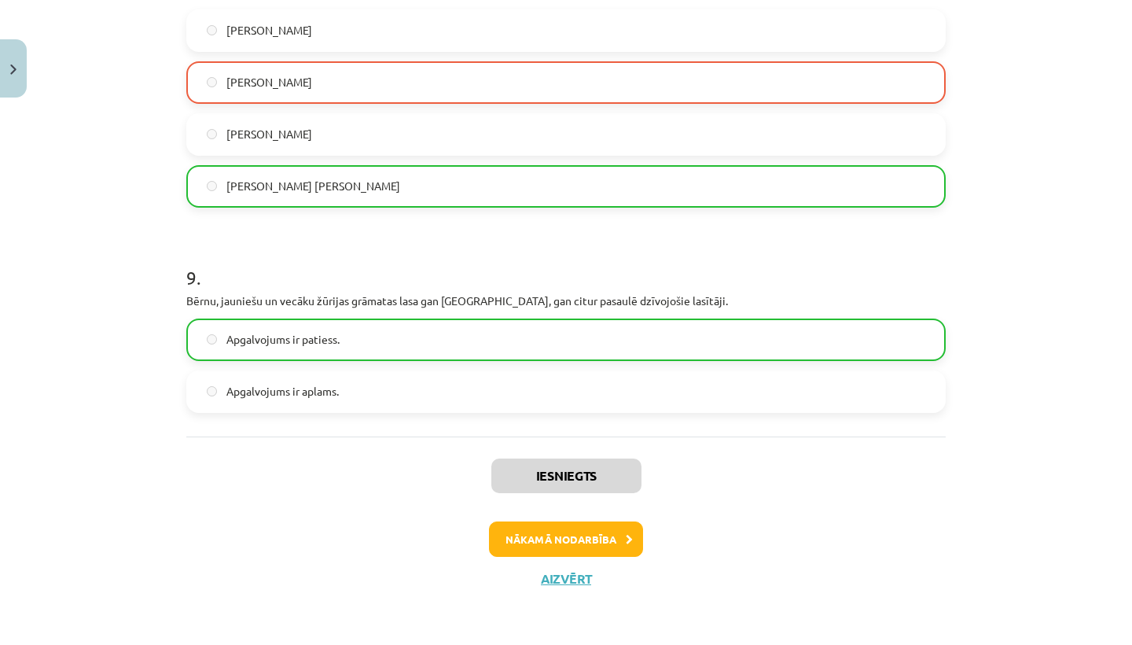
scroll to position [2204, 0]
click at [551, 530] on button "Nākamā nodarbība" at bounding box center [566, 539] width 154 height 36
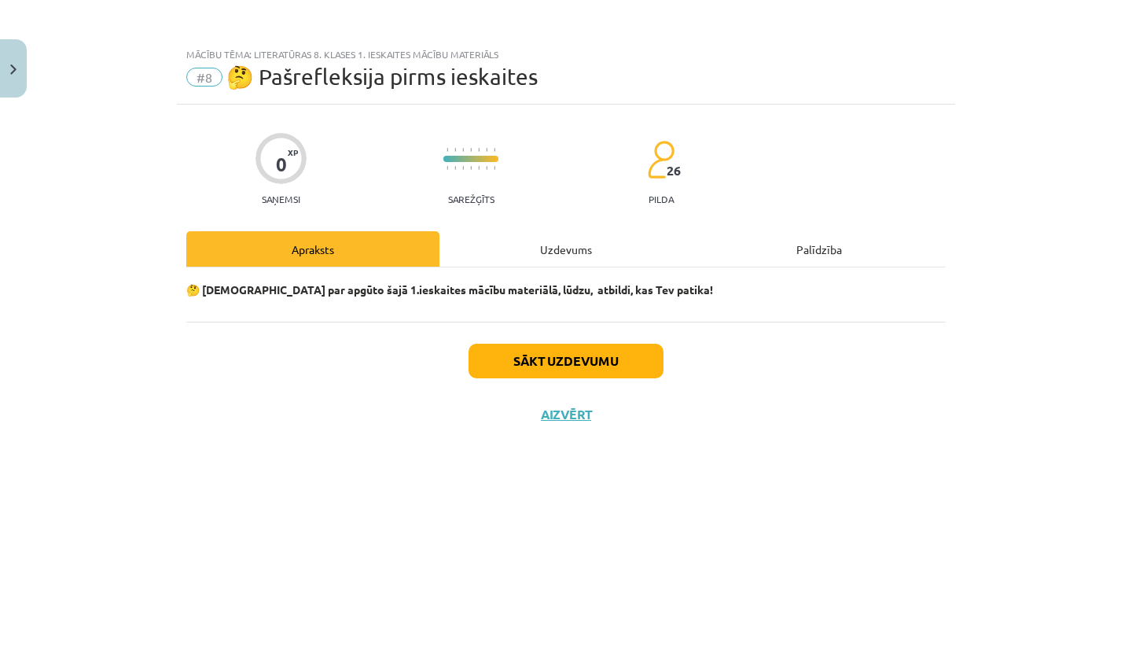
scroll to position [0, 0]
click at [547, 252] on div "Uzdevums" at bounding box center [566, 248] width 253 height 35
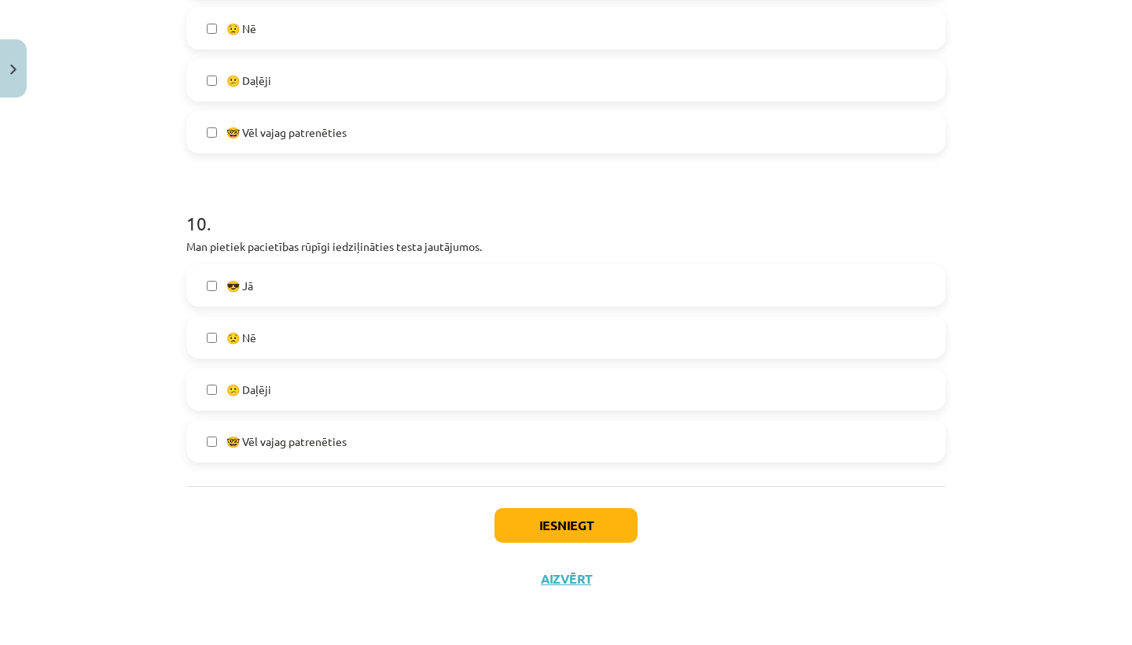
scroll to position [2912, 0]
click at [521, 528] on button "Iesniegt" at bounding box center [566, 525] width 143 height 35
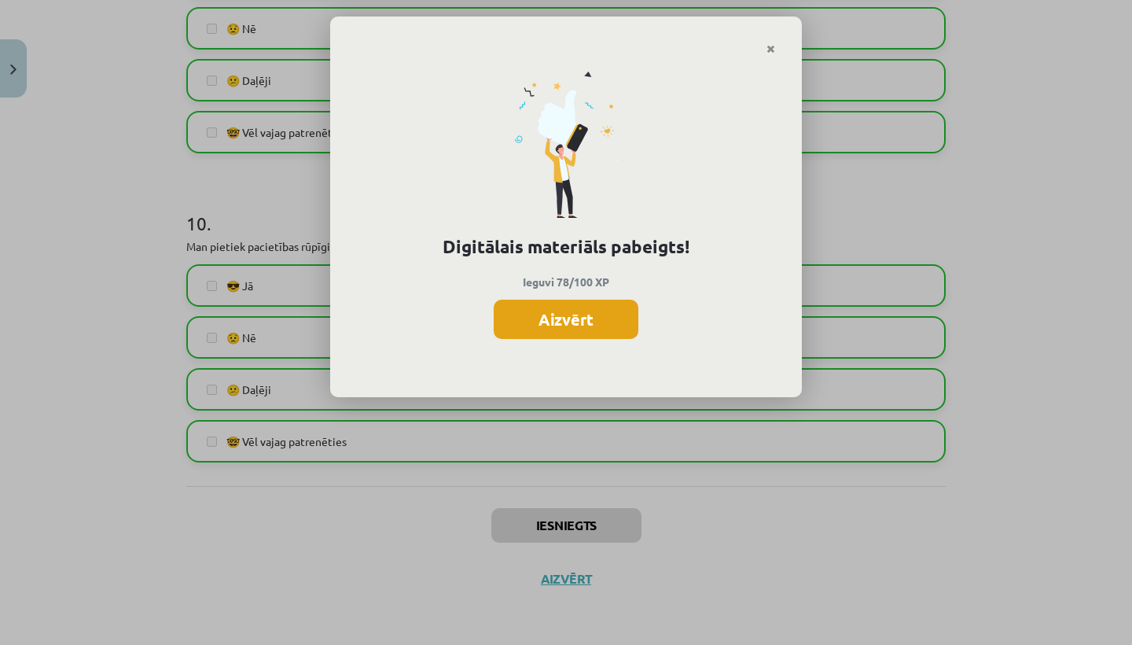
click at [595, 319] on button "Aizvērt" at bounding box center [566, 319] width 145 height 39
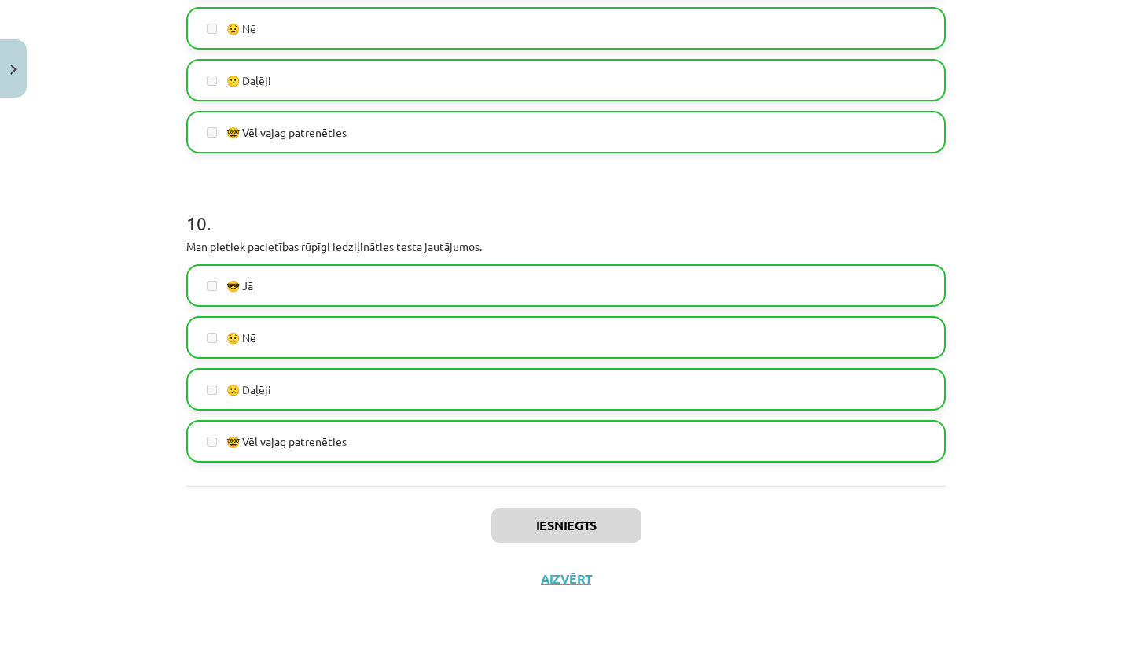
click at [565, 573] on button "Aizvērt" at bounding box center [566, 579] width 60 height 16
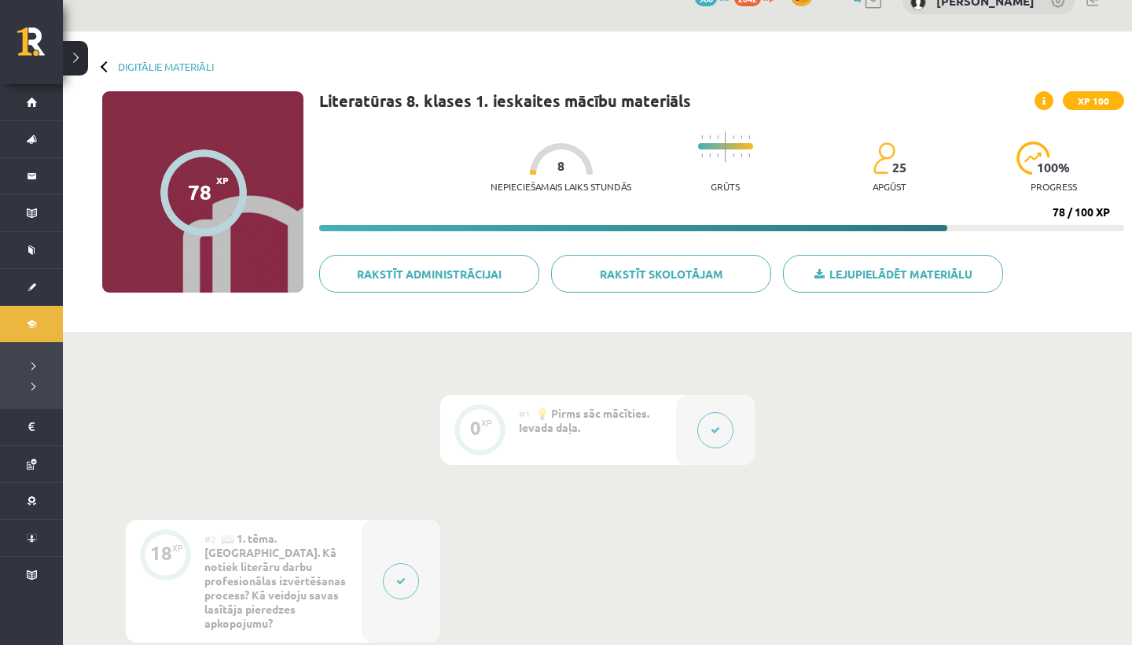
scroll to position [28, 0]
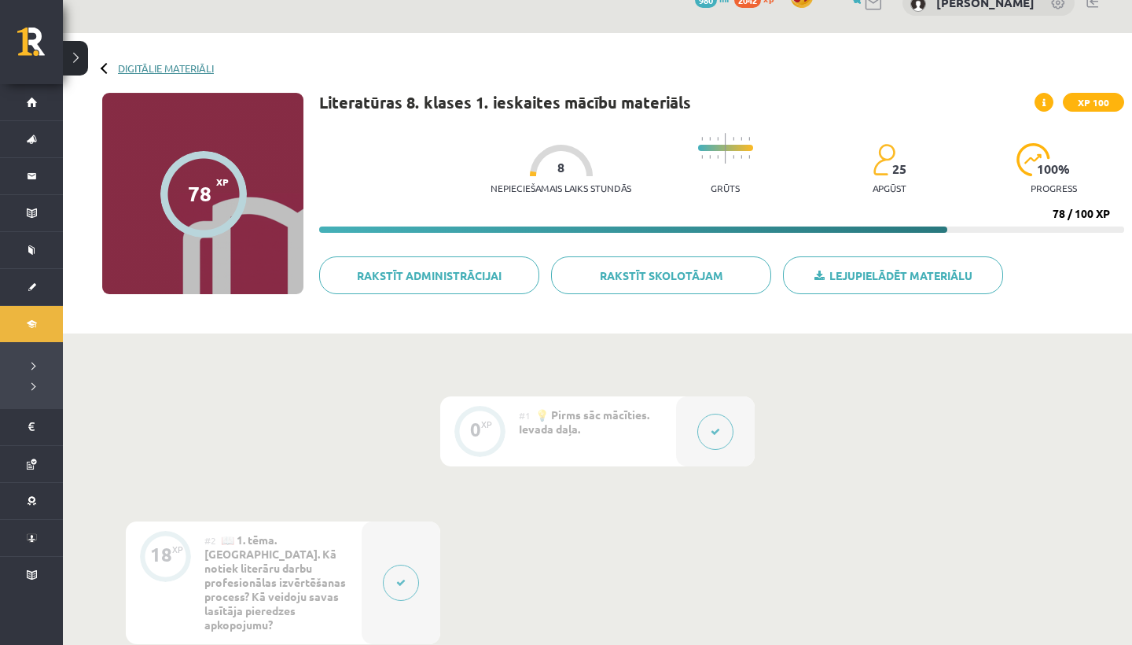
click at [170, 68] on link "Digitālie materiāli" at bounding box center [166, 68] width 96 height 12
